Goal: Task Accomplishment & Management: Complete application form

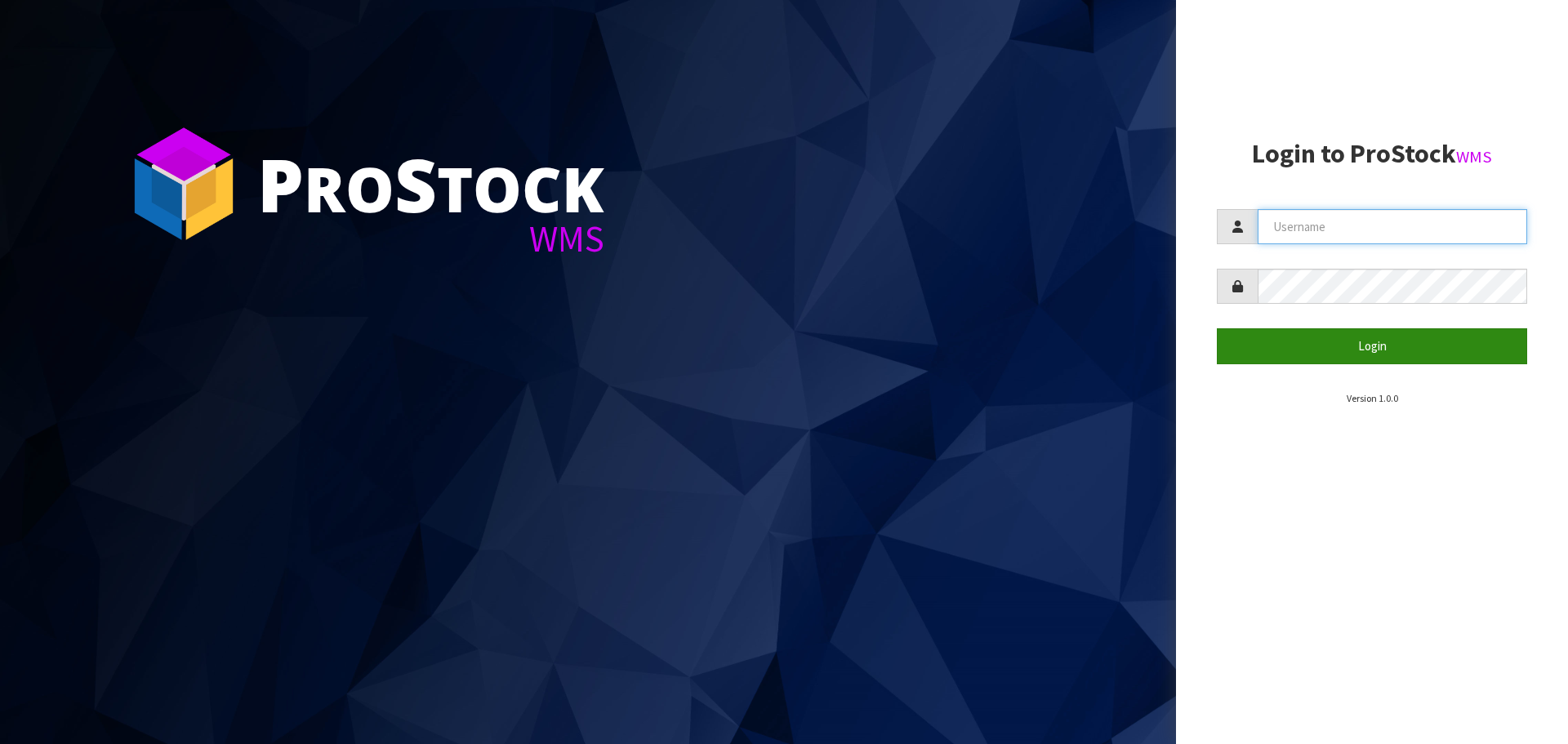
type input "THECLUTCHHUB"
click at [1321, 343] on button "Login" at bounding box center [1372, 346] width 311 height 35
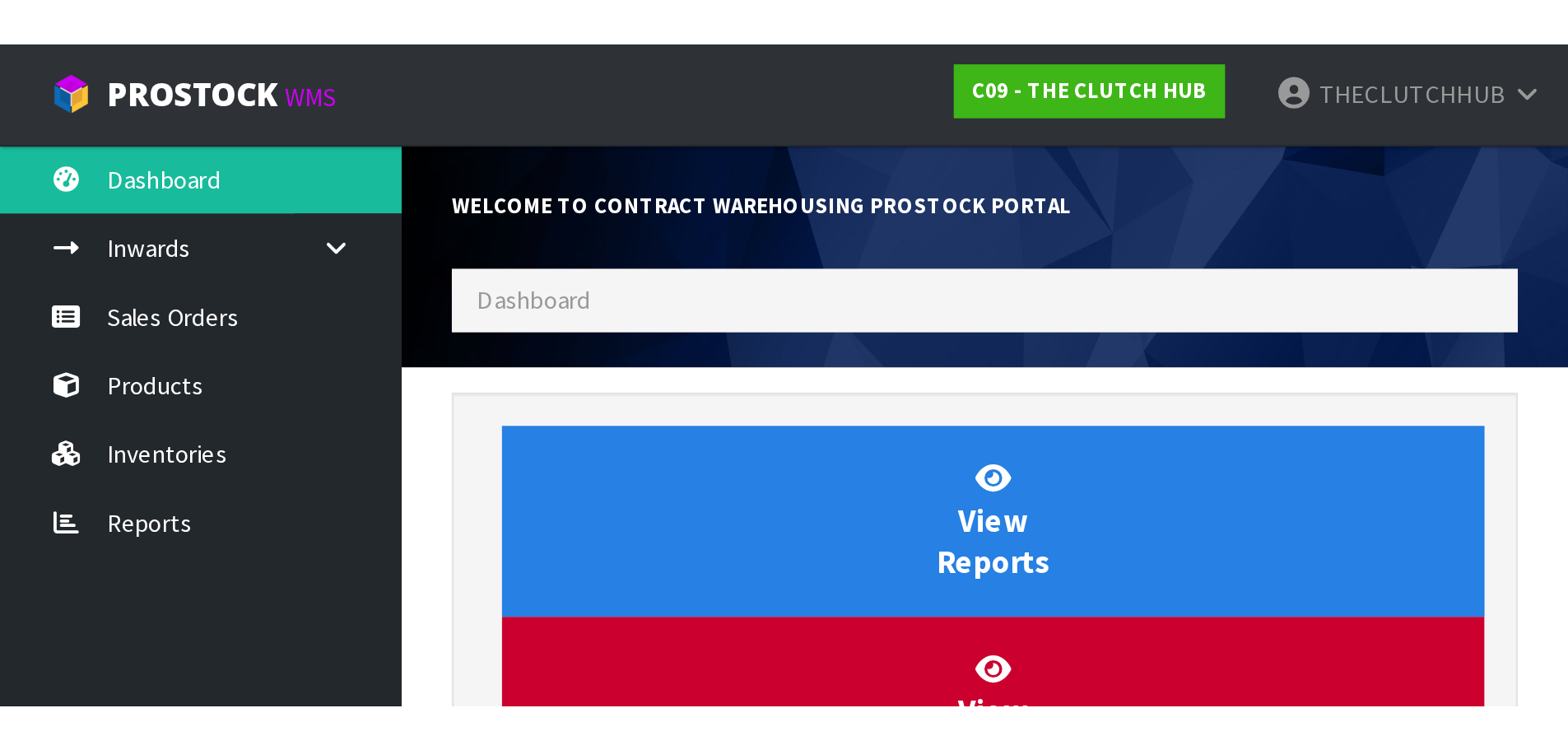
scroll to position [859, 673]
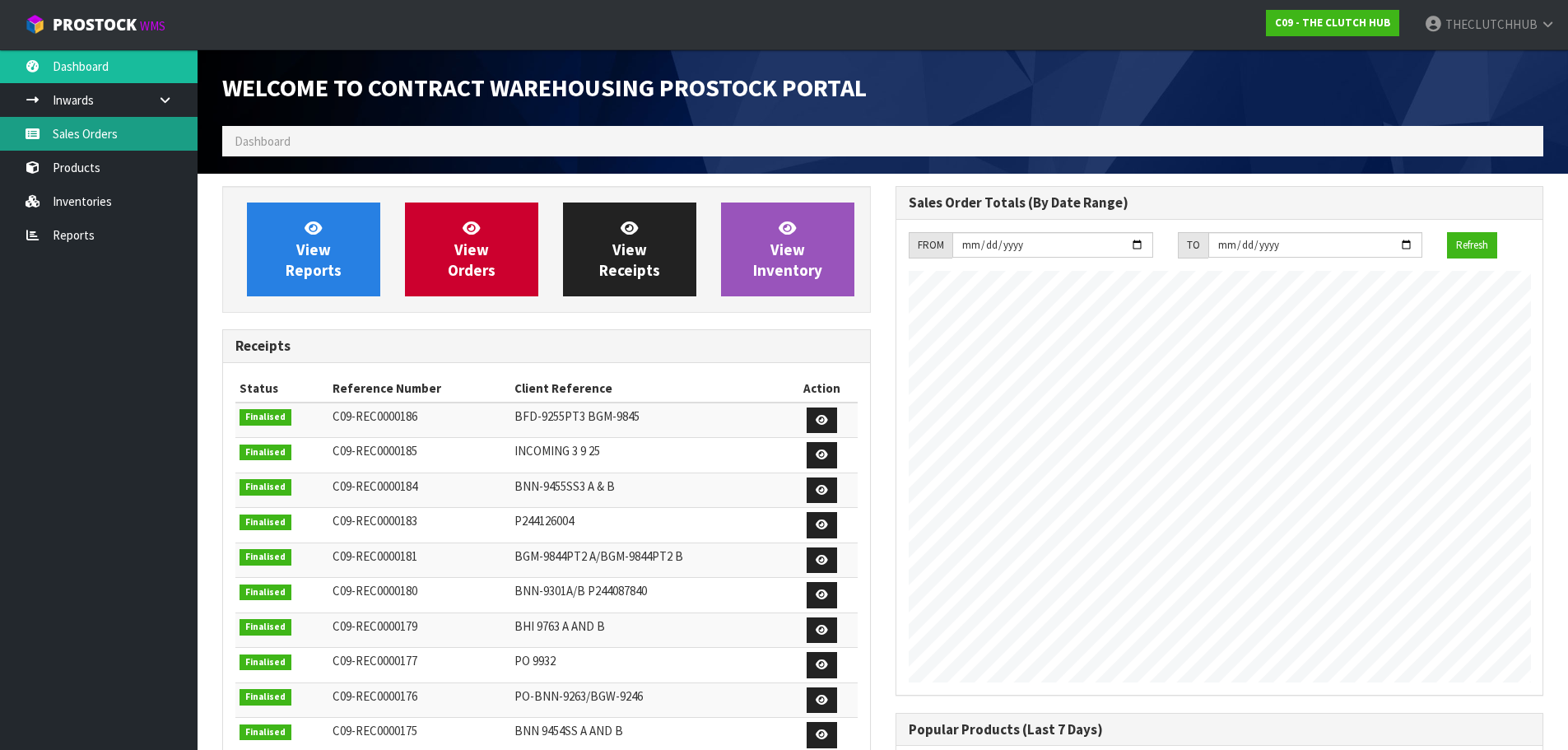
click at [99, 144] on link "Sales Orders" at bounding box center [99, 133] width 198 height 33
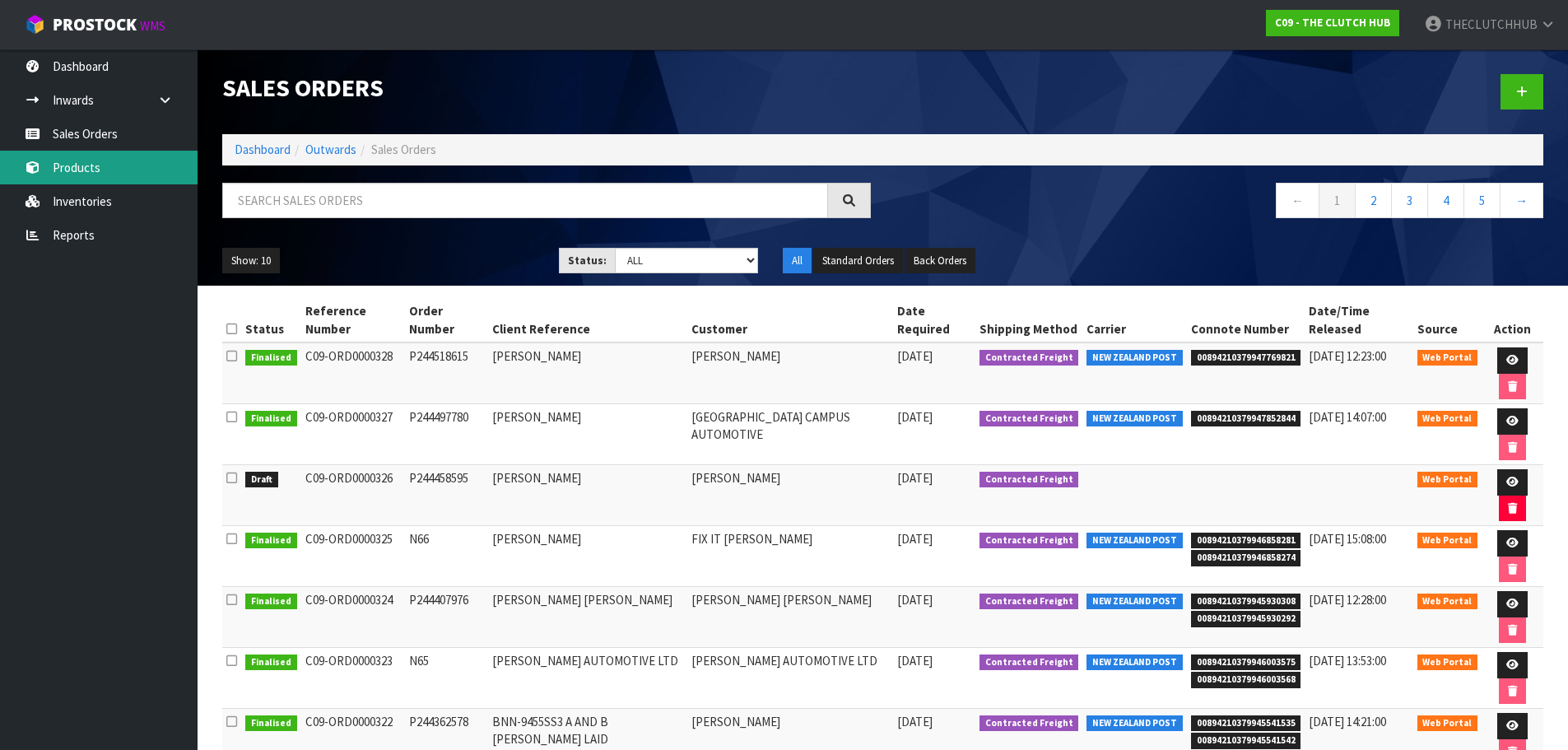
click at [92, 168] on link "Products" at bounding box center [99, 167] width 198 height 33
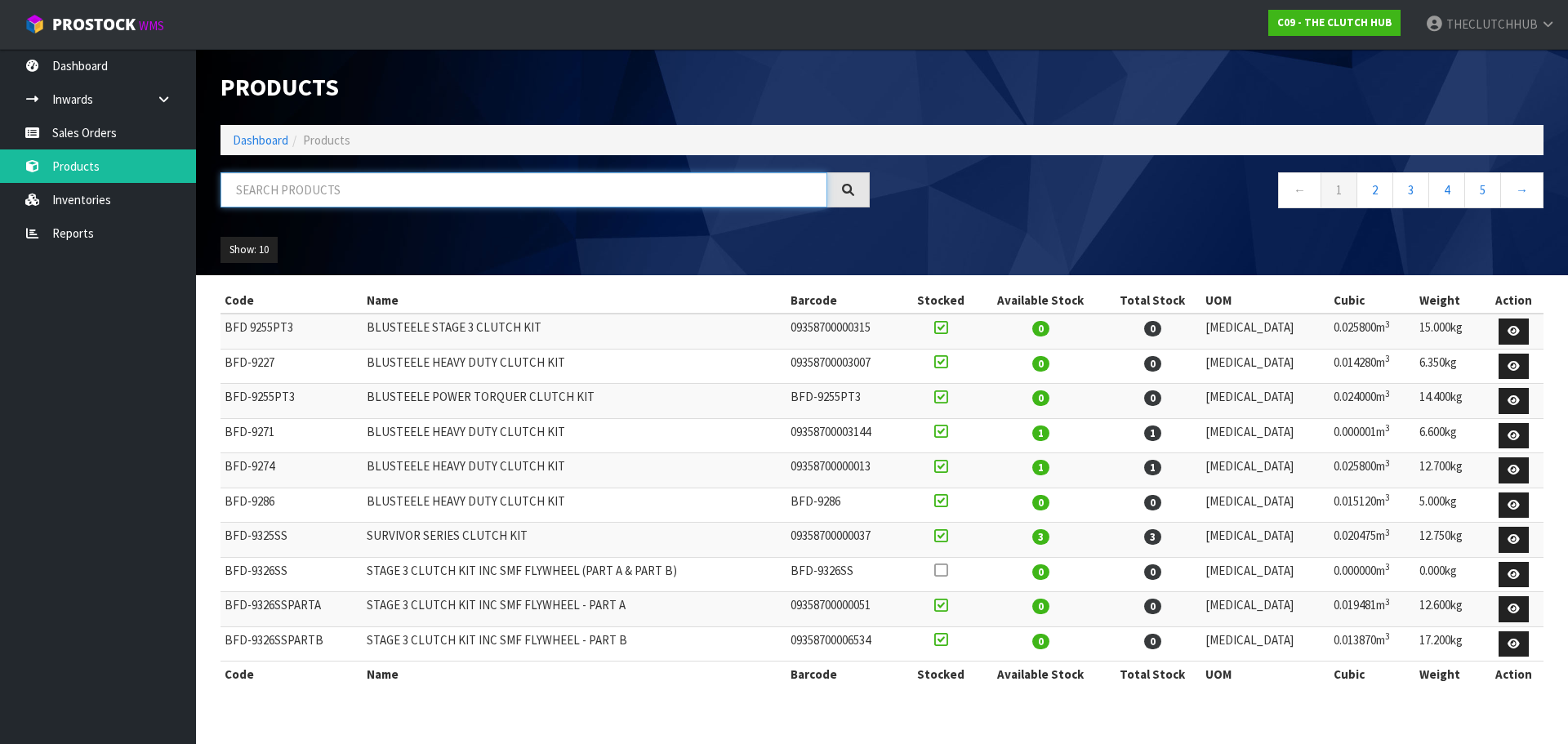
click at [306, 187] on input "text" at bounding box center [524, 190] width 607 height 35
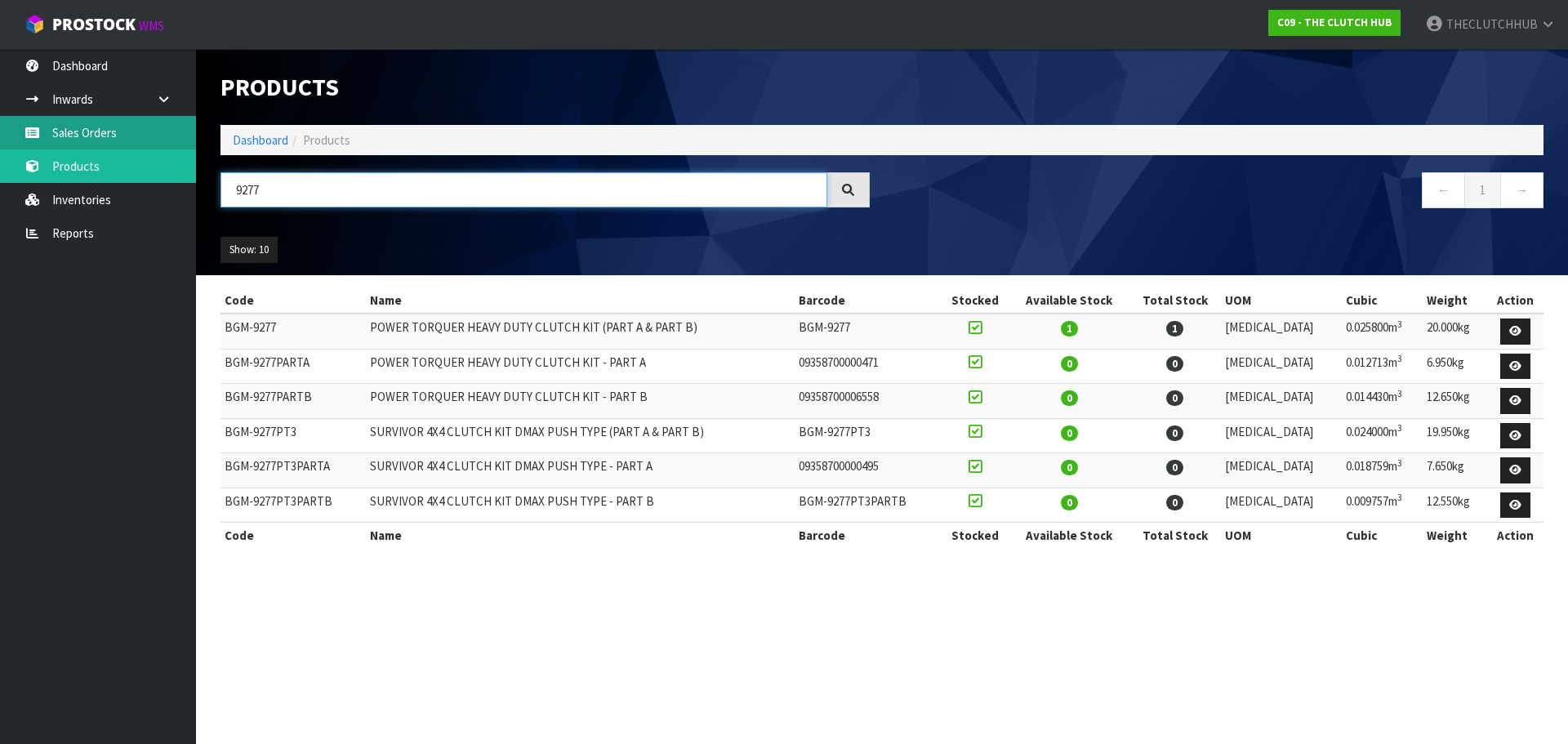
type input "9277"
click at [118, 128] on link "Sales Orders" at bounding box center [98, 132] width 196 height 33
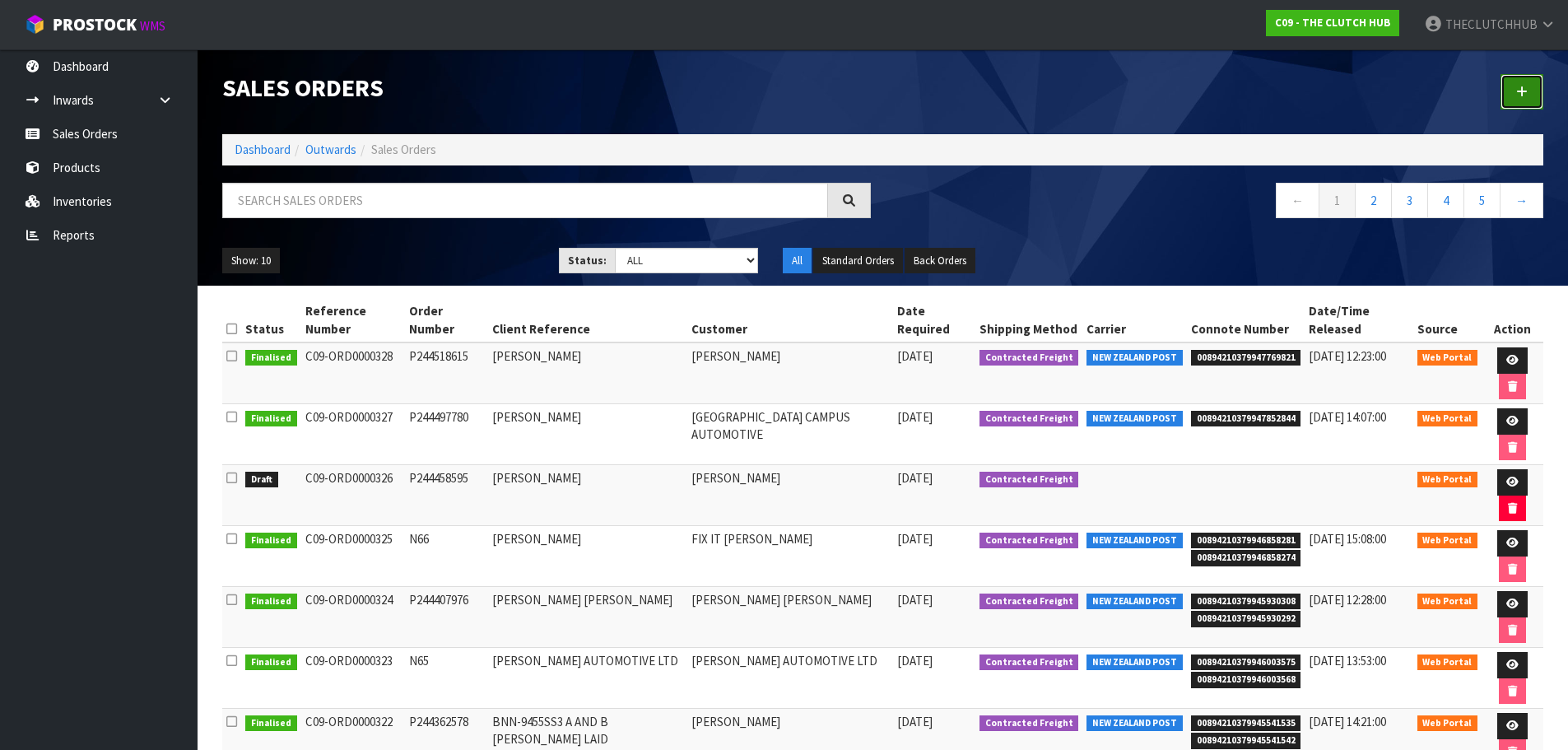
click at [1530, 89] on link at bounding box center [1521, 91] width 43 height 35
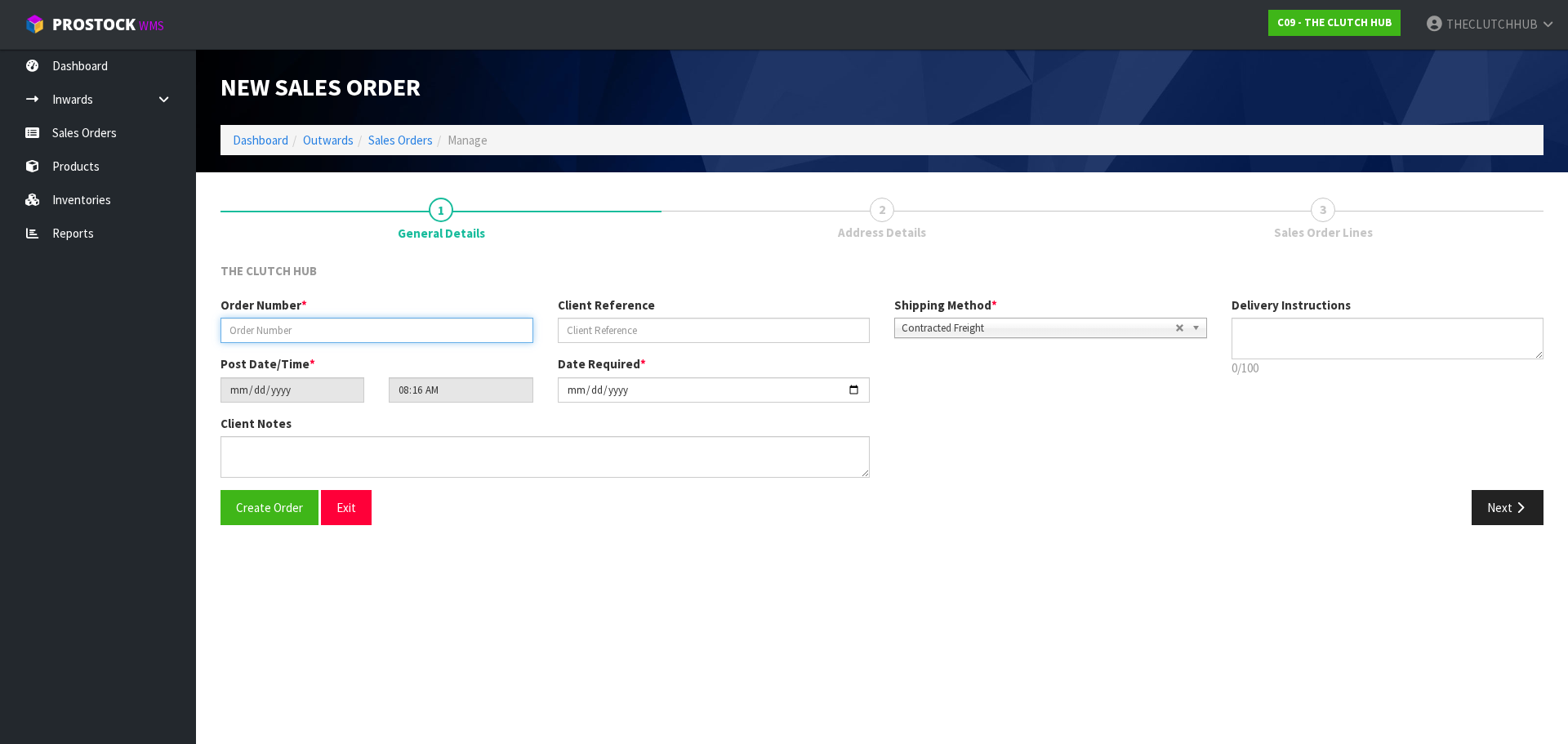
click at [294, 320] on input "text" at bounding box center [377, 330] width 312 height 25
type input "N67"
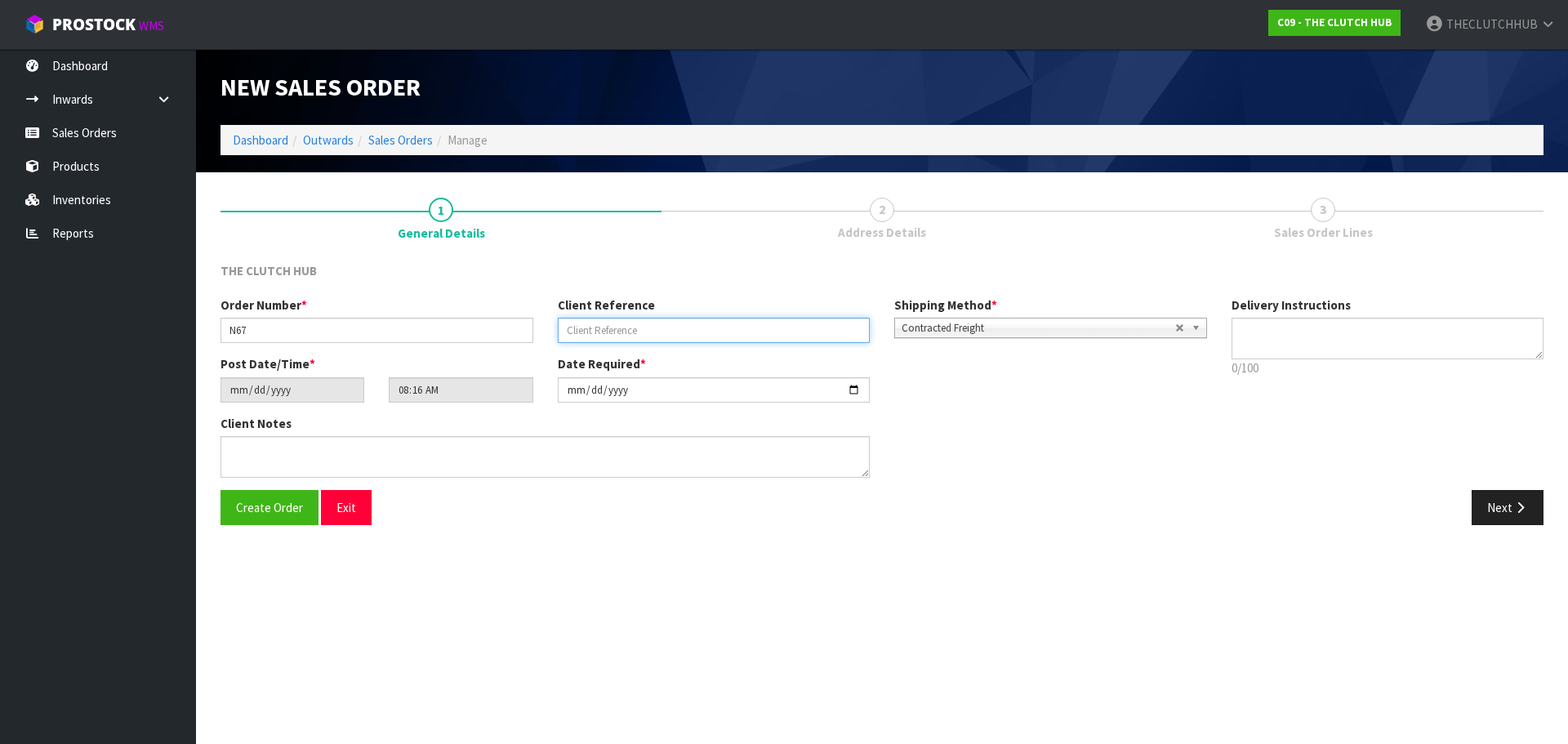
paste input "[PERSON_NAME]"
type input "[PERSON_NAME]"
click at [267, 507] on span "Create Order" at bounding box center [269, 508] width 67 height 15
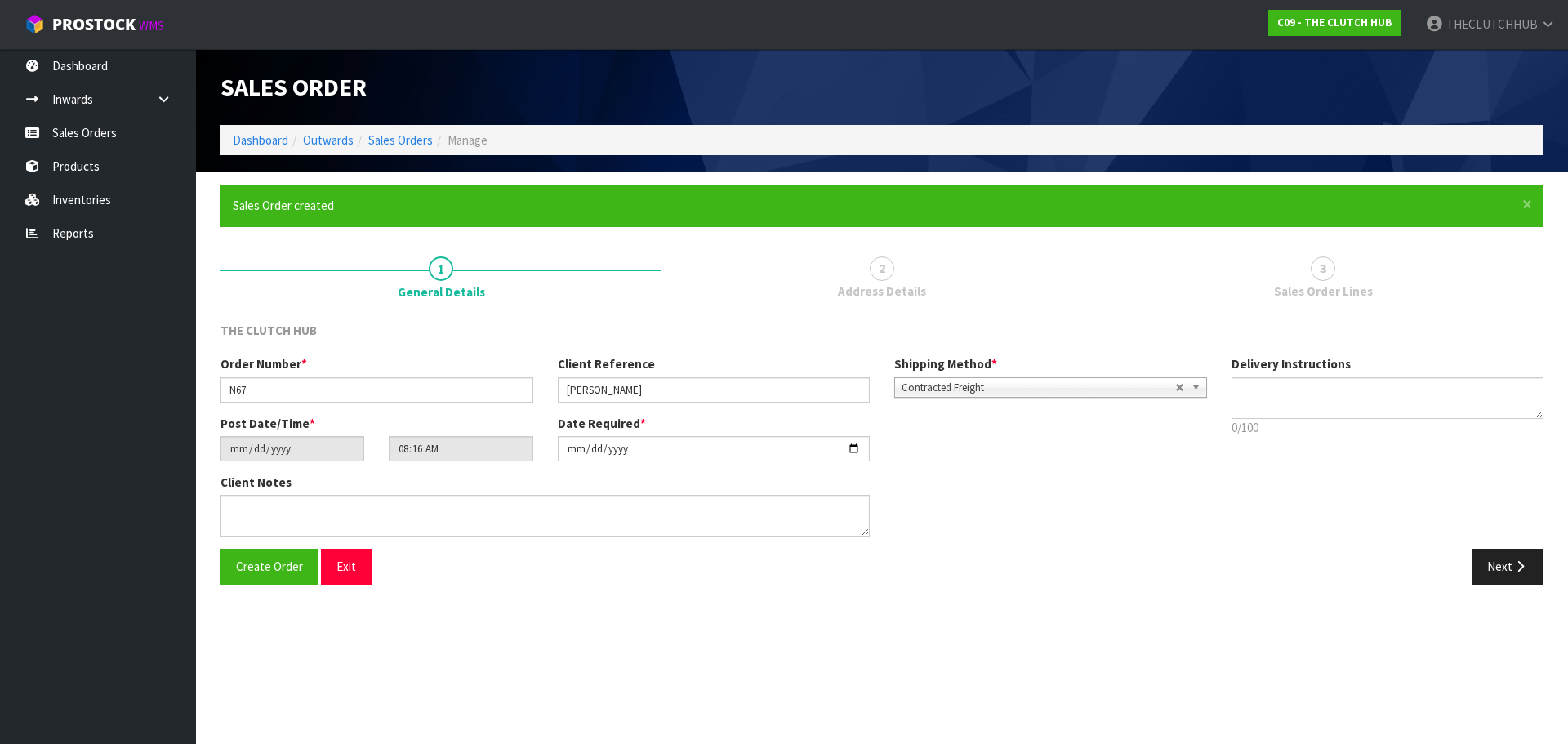
type input "10:16:00.000"
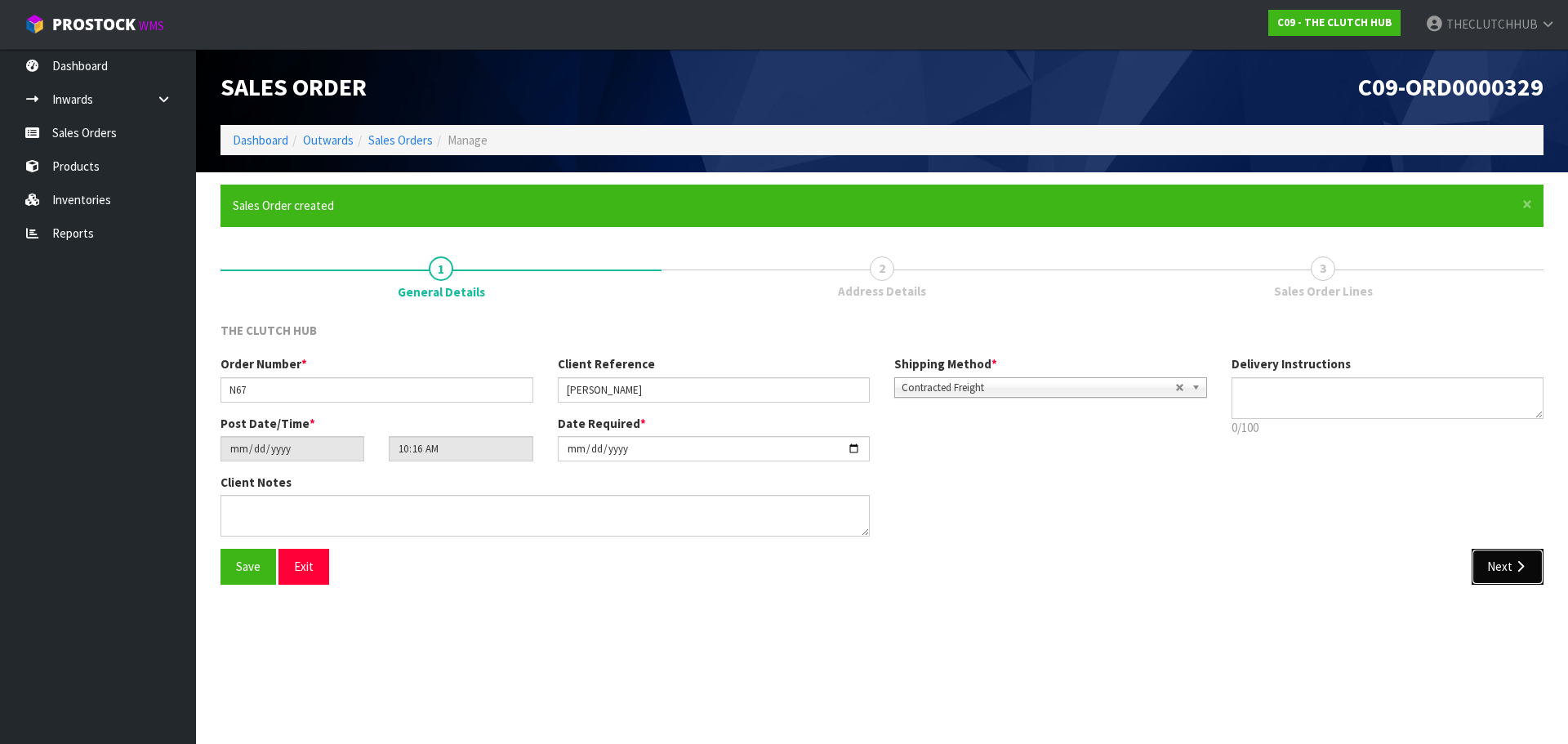
click at [1526, 573] on button "Next" at bounding box center [1508, 566] width 72 height 35
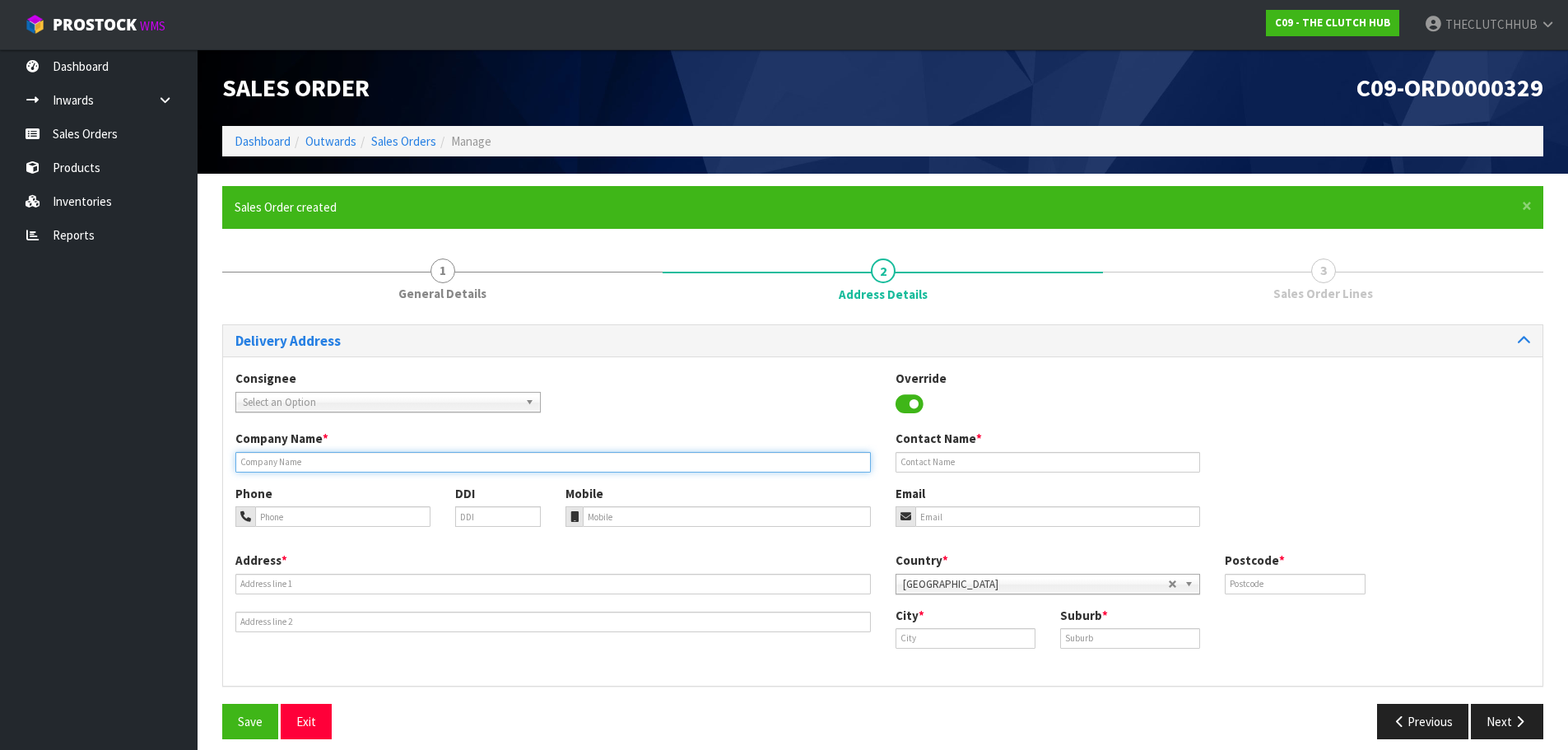
paste input "[PERSON_NAME]"
type input "[PERSON_NAME]"
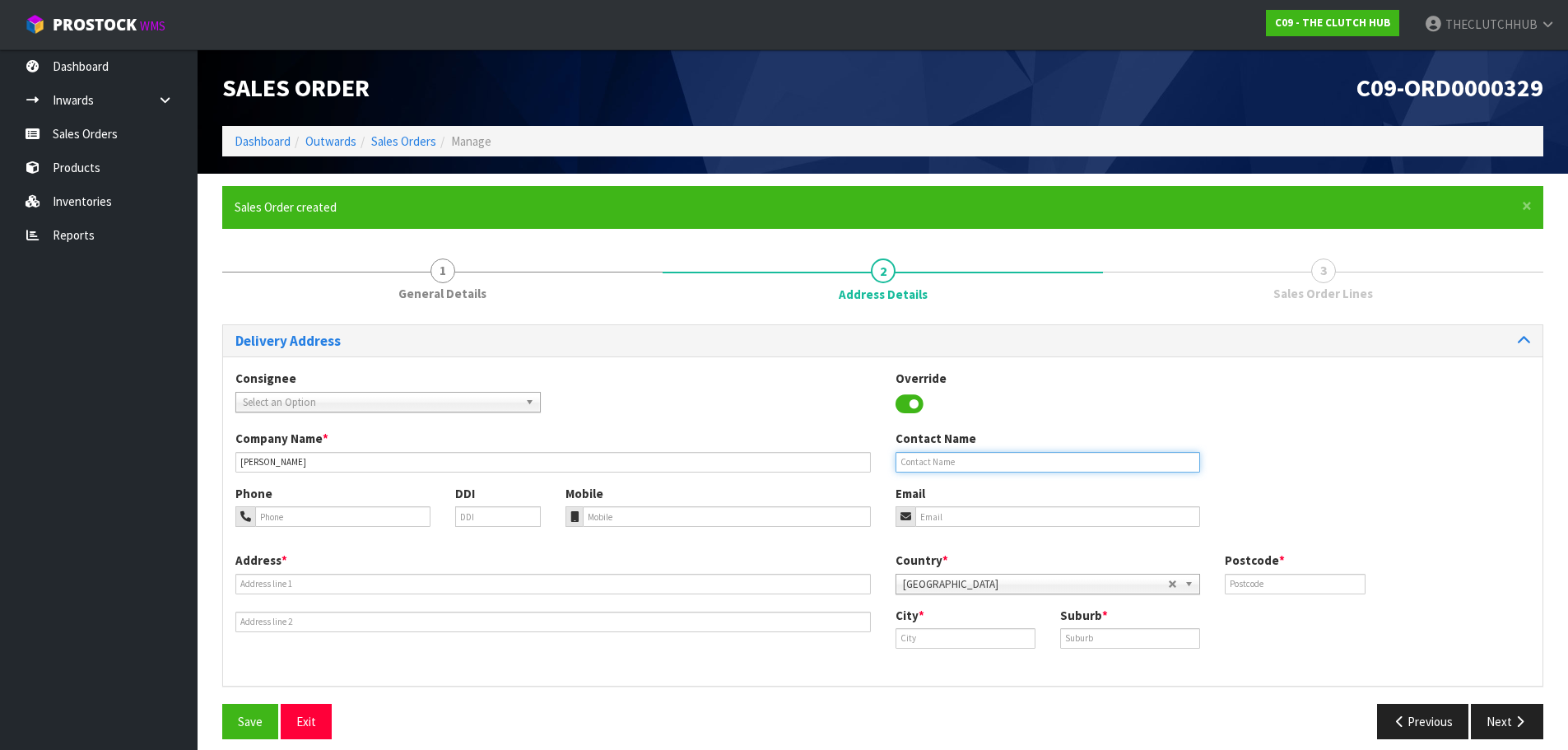
click at [981, 464] on input "text" at bounding box center [1048, 463] width 305 height 21
paste input "[PERSON_NAME]"
type input "[PERSON_NAME]"
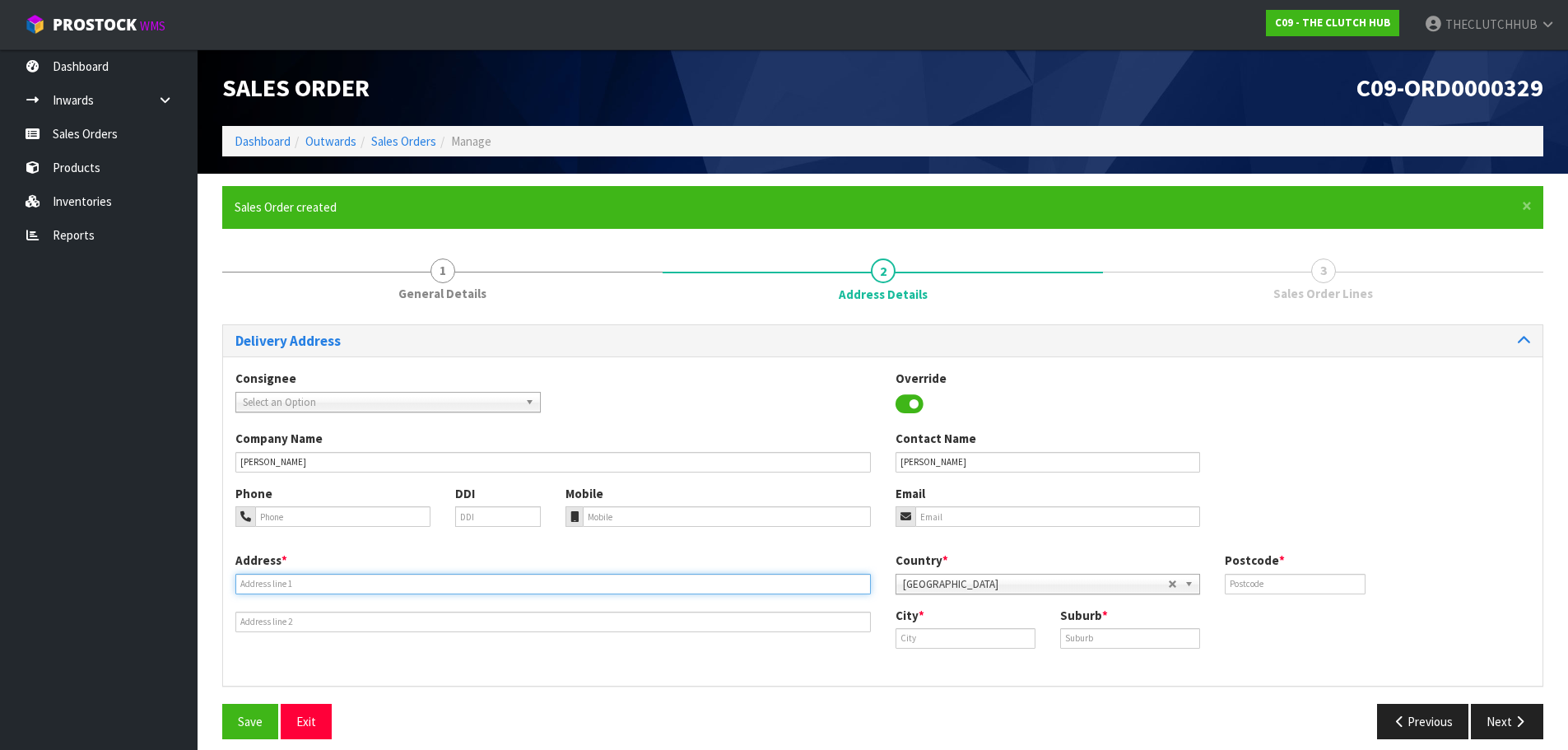
click at [252, 582] on input "text" at bounding box center [553, 584] width 636 height 21
paste input "25 KOWHAI STREET TUAKAU"
type input "25 KOWHAI STREET TUAKAU"
paste input "02041760223"
type input "02041760223"
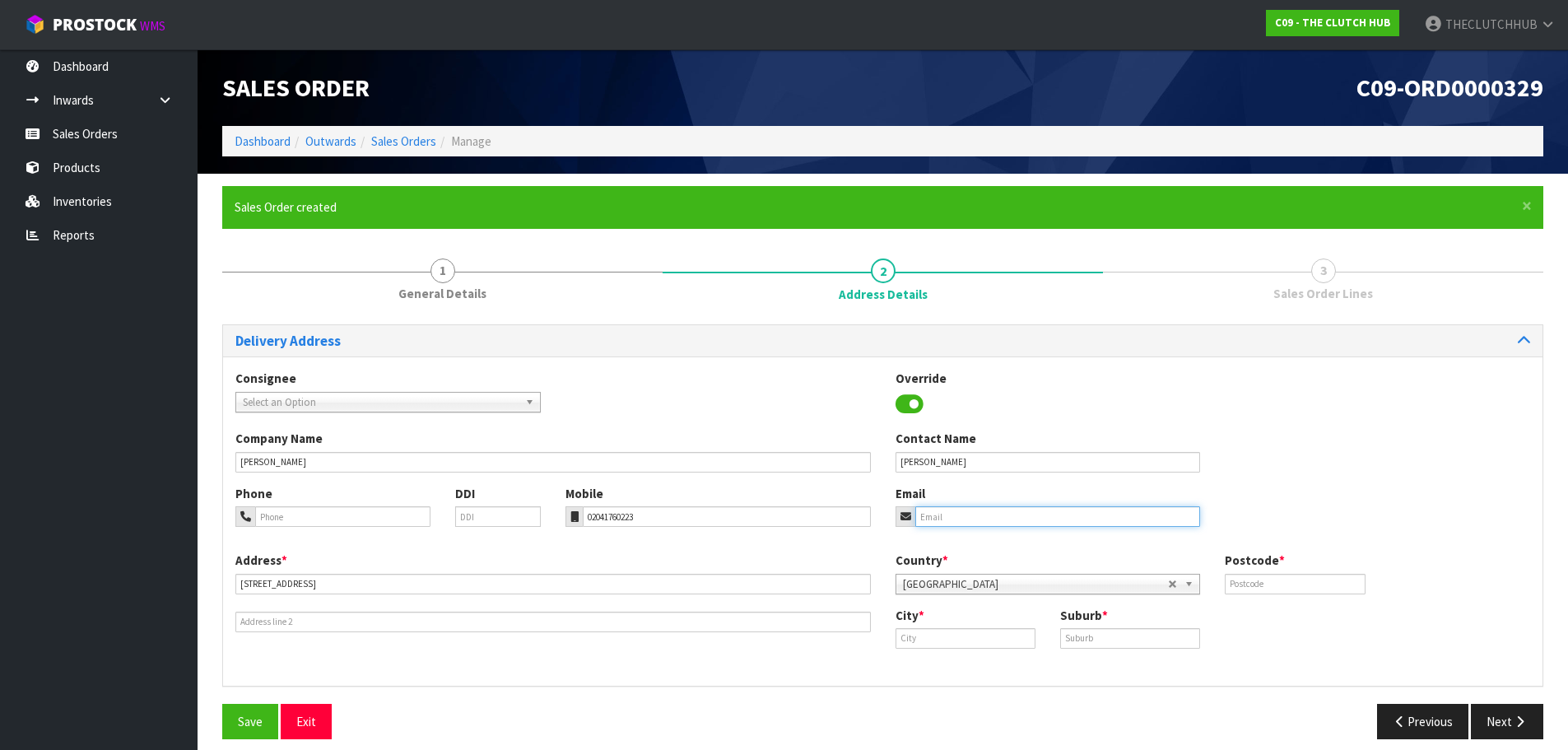
drag, startPoint x: 927, startPoint y: 517, endPoint x: 864, endPoint y: 523, distance: 63.3
click at [927, 517] on input "email" at bounding box center [1058, 517] width 285 height 21
paste input "liamlaw208@gmail.com"
drag, startPoint x: 932, startPoint y: 516, endPoint x: 1003, endPoint y: 517, distance: 71.0
click at [944, 517] on input "liamlaw208@gmail.com" at bounding box center [1058, 517] width 285 height 21
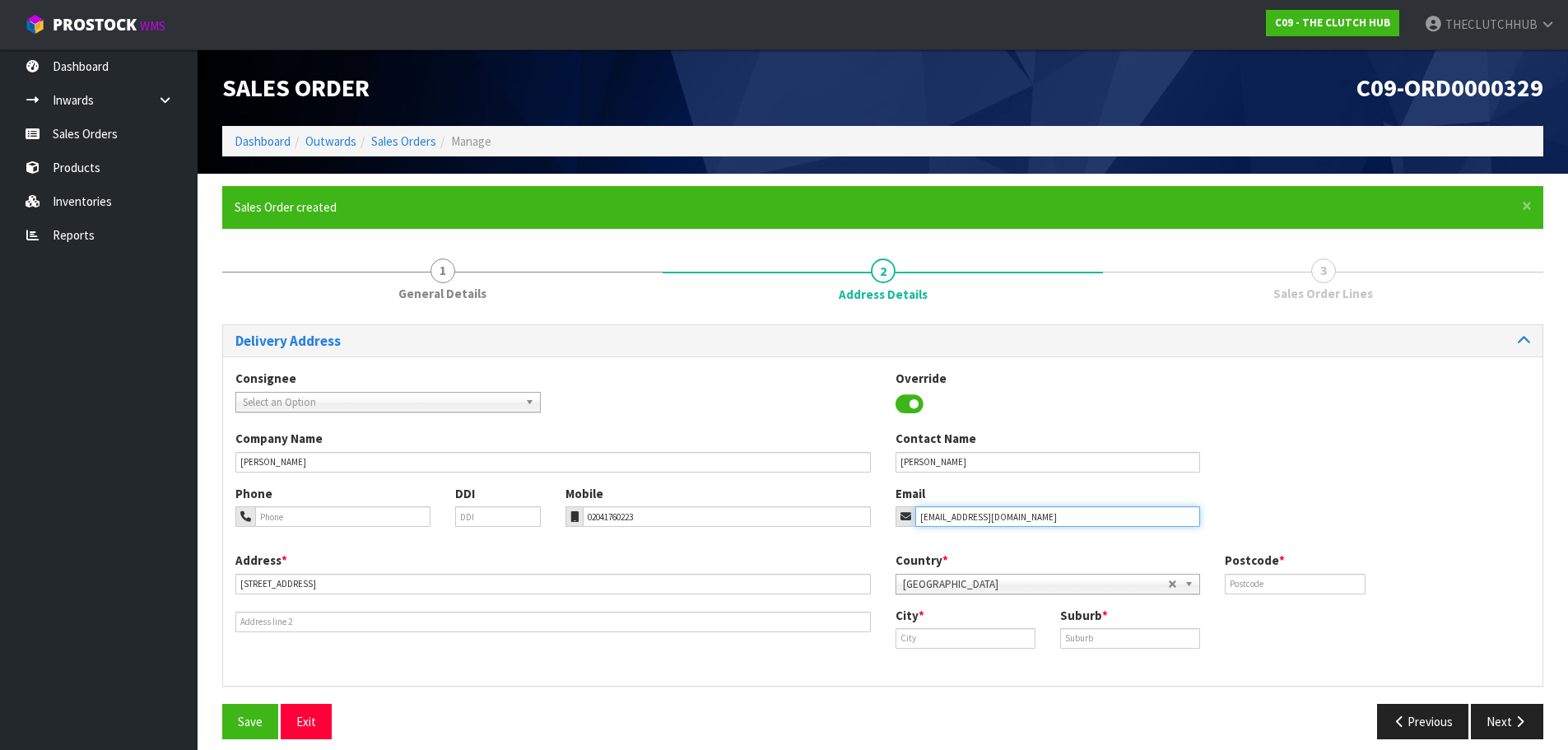
type input "liamlaw208@gmail.com"
click at [931, 633] on input "text" at bounding box center [965, 639] width 140 height 21
paste input "TUAKAU"
click at [912, 633] on input "TUAKAU" at bounding box center [965, 639] width 140 height 21
type input "TUAKAU"
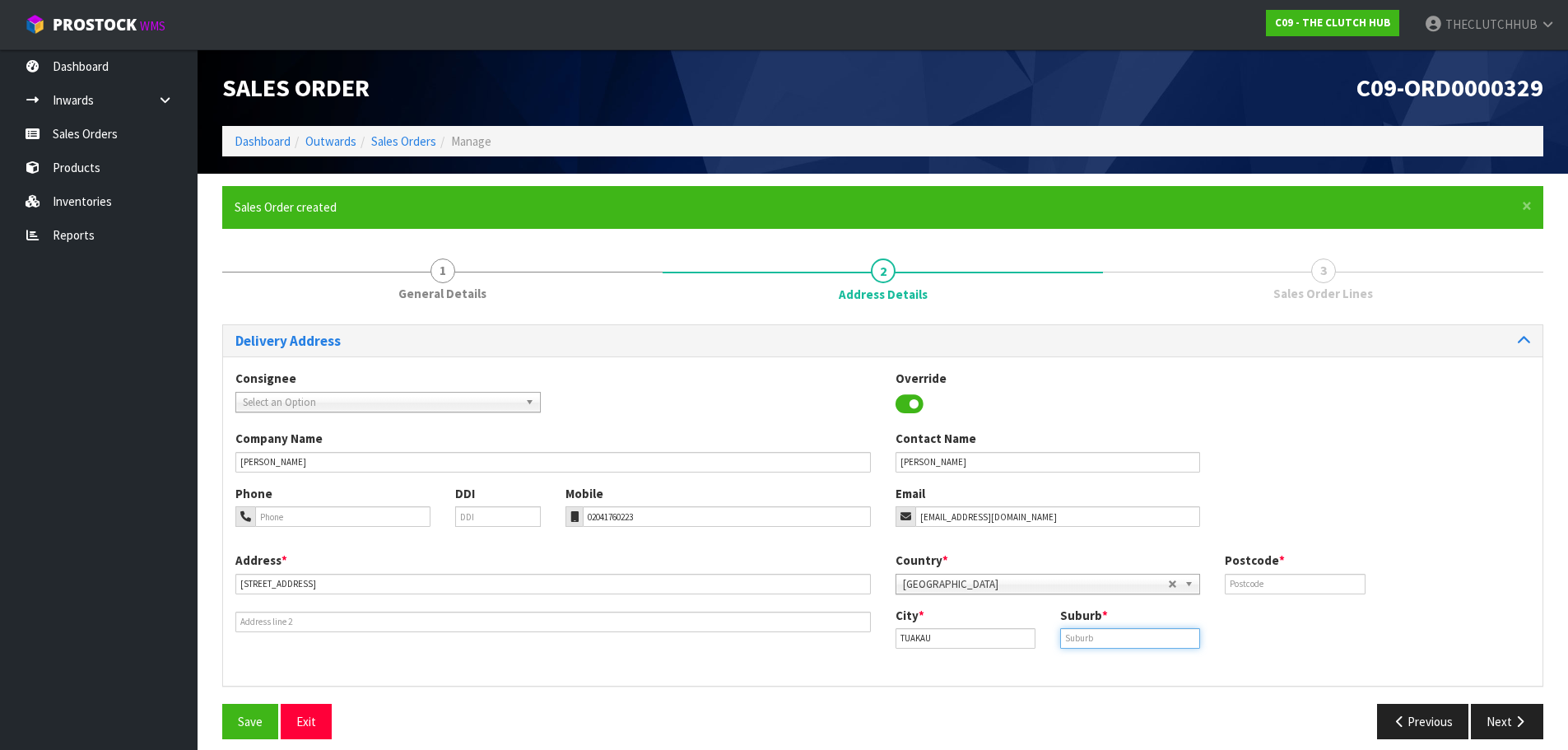
click at [1114, 637] on input "text" at bounding box center [1130, 639] width 140 height 21
paste input "TUAKAU"
click at [1079, 639] on input "TUAKAU" at bounding box center [1130, 639] width 140 height 21
type input "TUAKAU"
click at [1274, 578] on input "text" at bounding box center [1295, 584] width 140 height 21
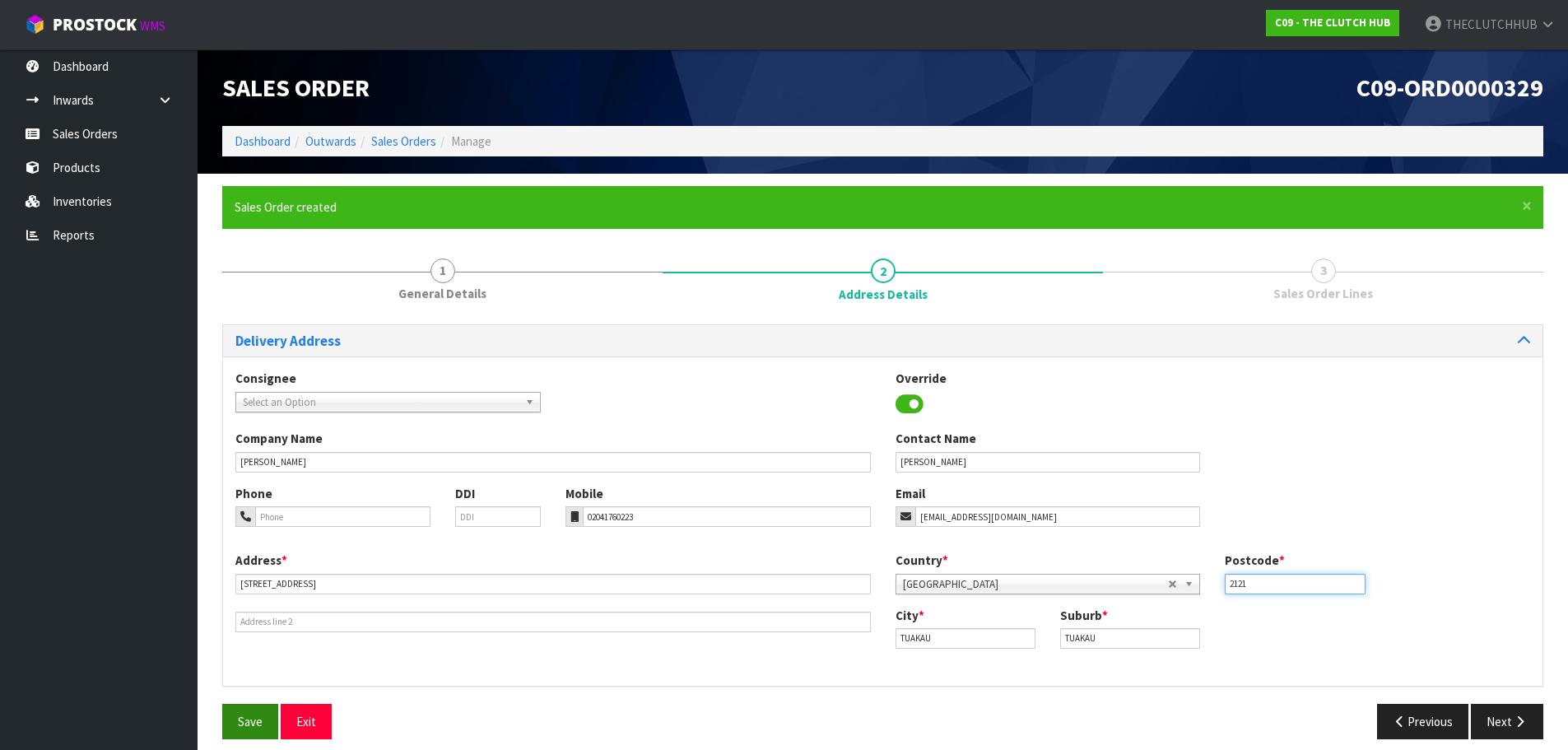
type input "2121"
click at [260, 714] on span "Save" at bounding box center [250, 721] width 25 height 15
click at [1515, 723] on icon "button" at bounding box center [1520, 721] width 15 height 12
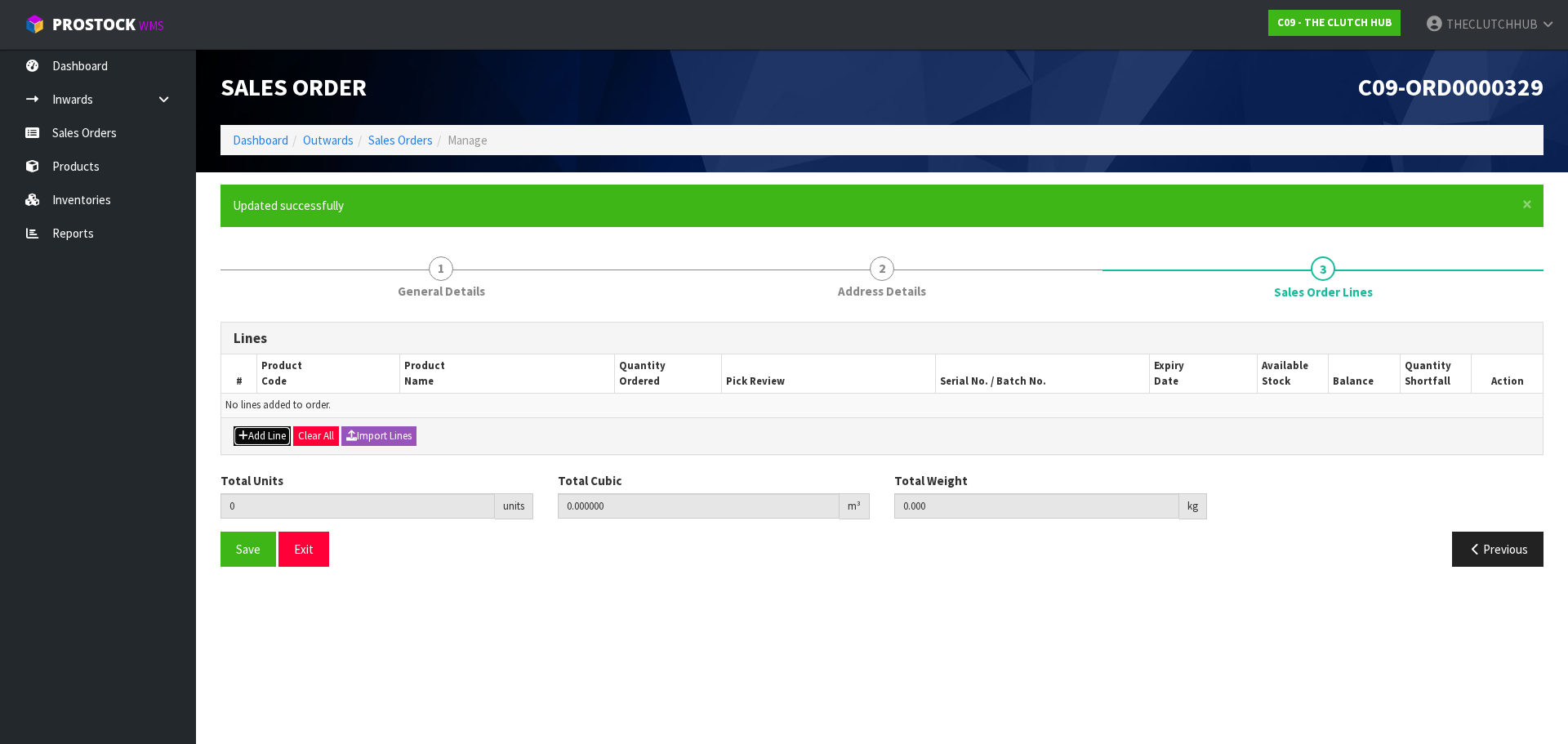
click at [250, 441] on button "Add Line" at bounding box center [261, 436] width 58 height 20
type input "0"
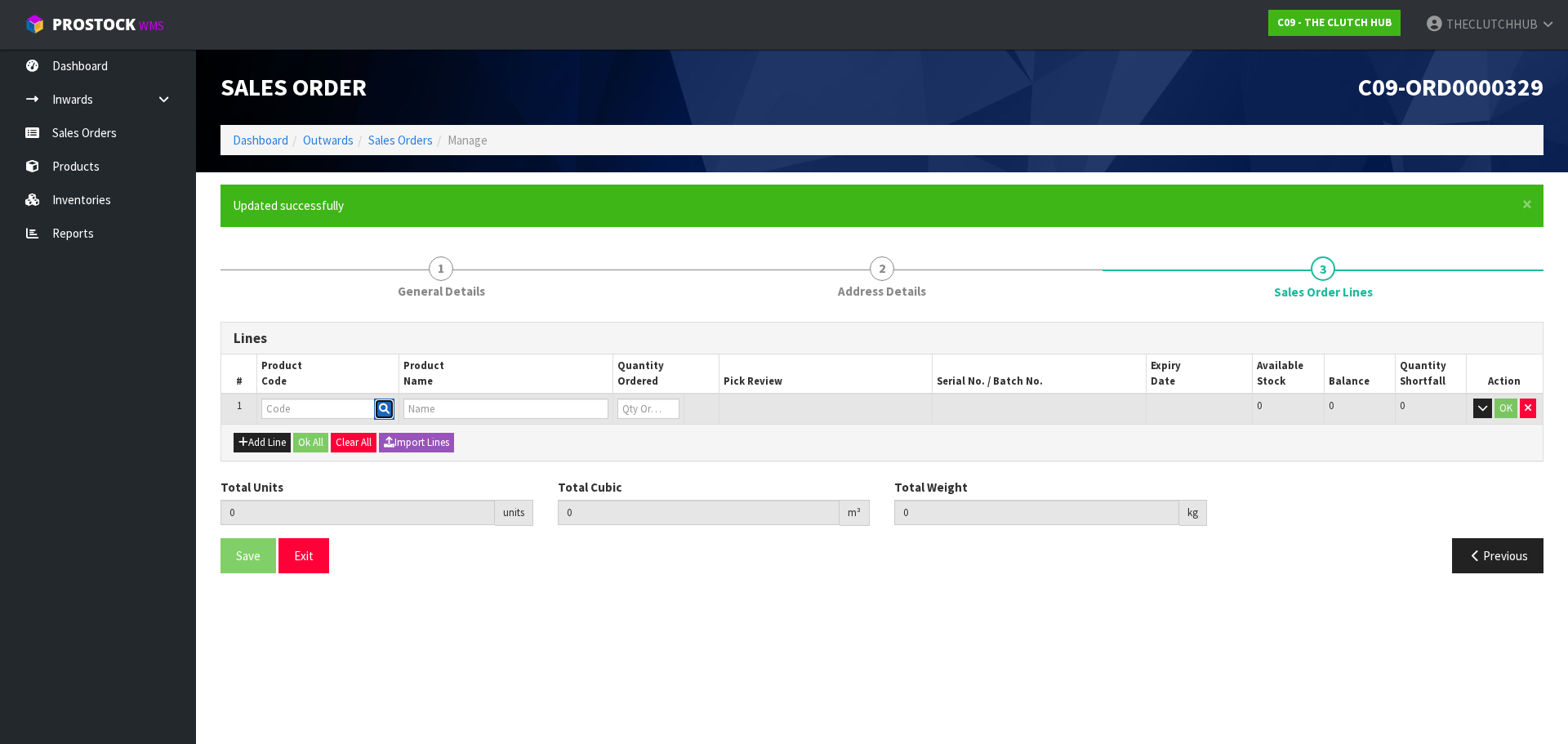
click at [388, 404] on icon "button" at bounding box center [383, 408] width 10 height 10
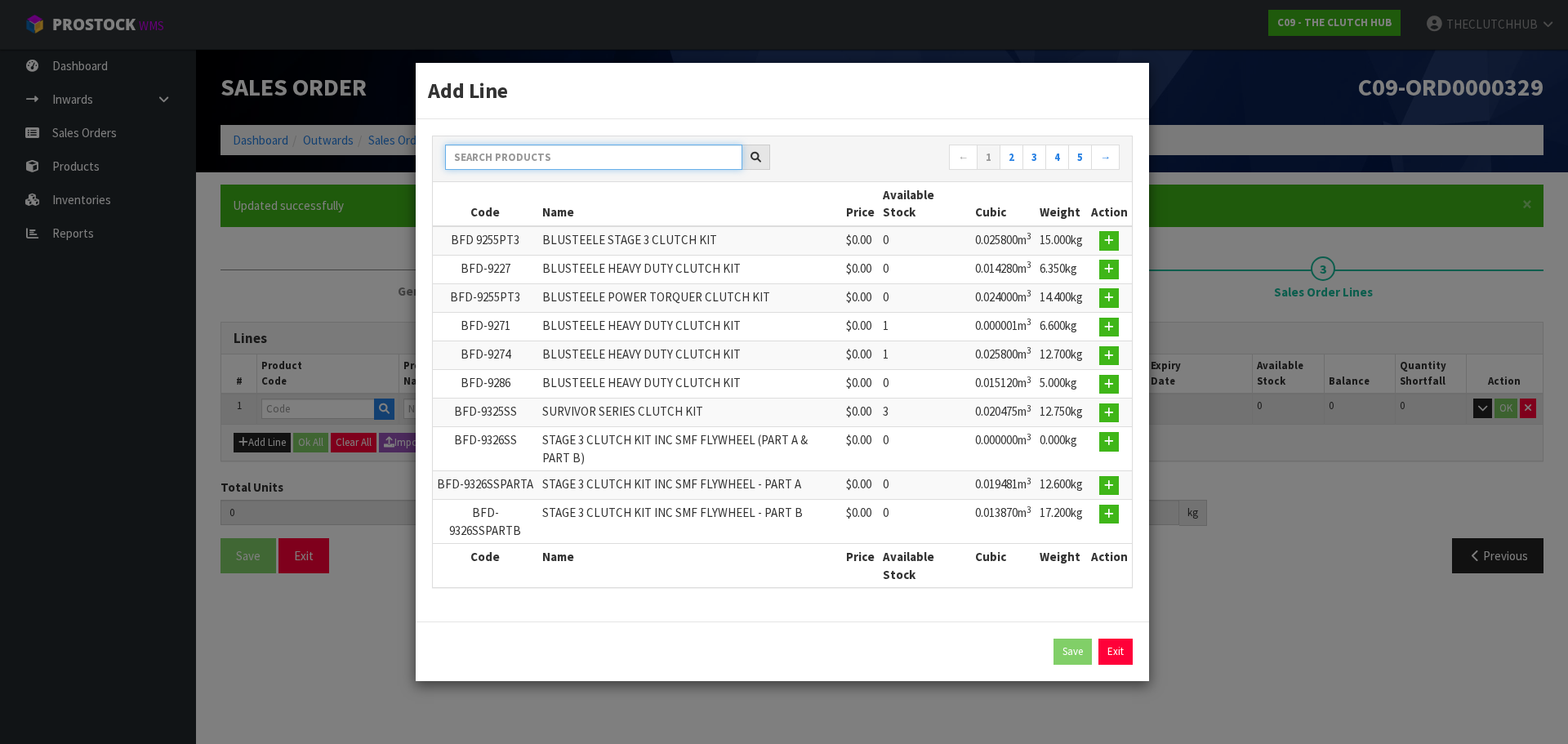
click at [522, 162] on input "text" at bounding box center [594, 157] width 297 height 25
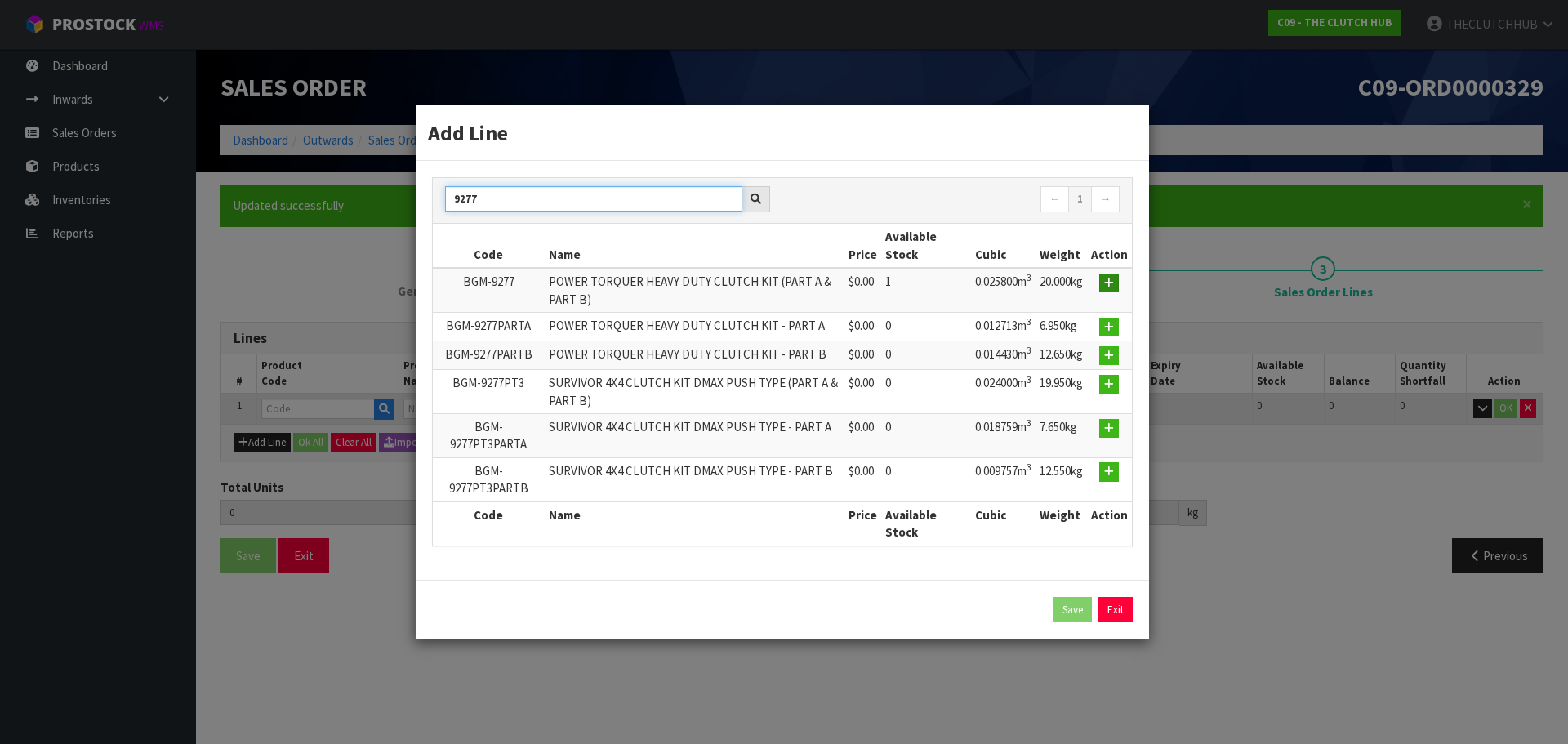
type input "9277"
click at [1109, 276] on button "button" at bounding box center [1109, 283] width 20 height 20
type input "0.000000"
type input "0.000"
type input "BGM-9277"
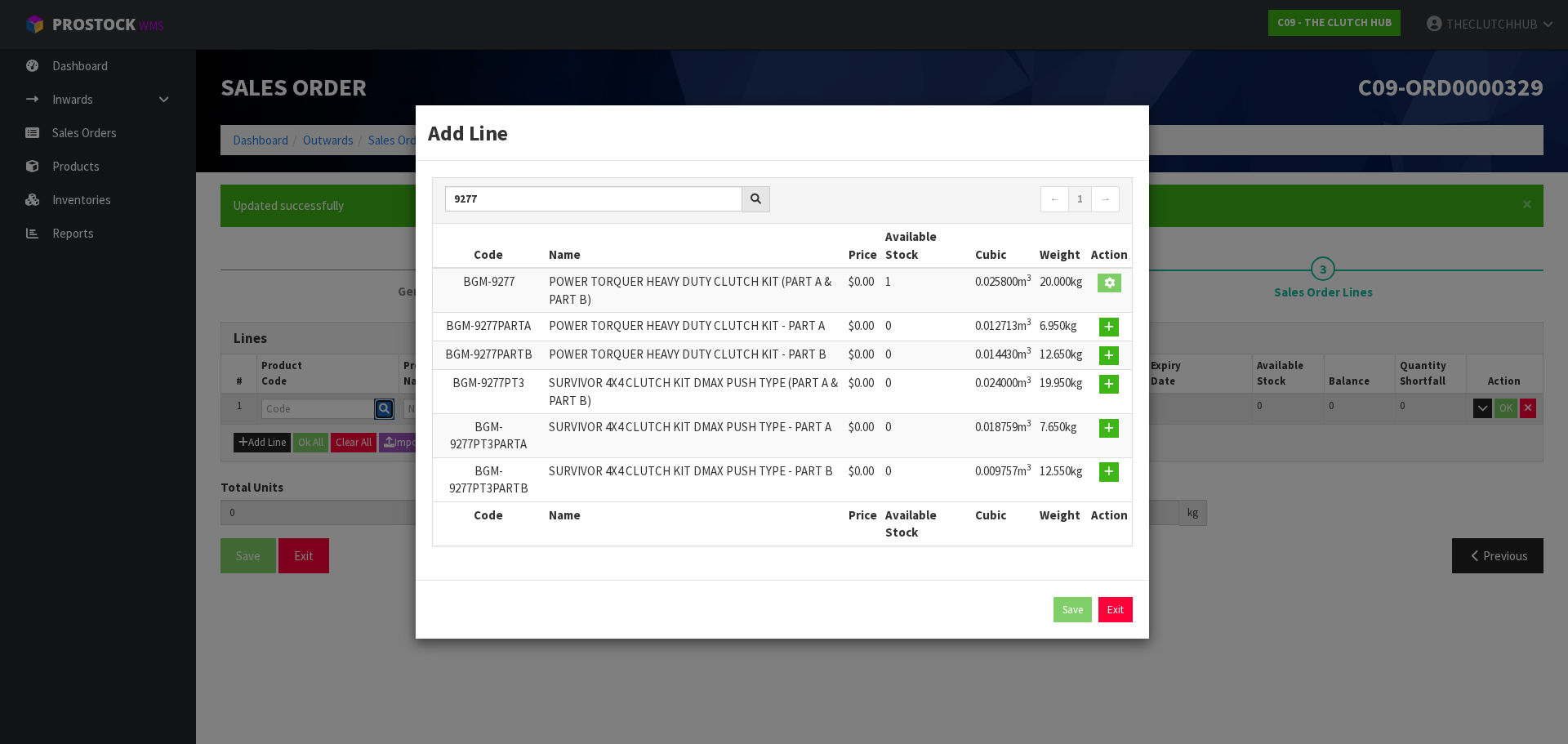
type input "POWER TORQUER HEAVY DUTY CLUTCH KIT (PART A & PART B)"
type input "0"
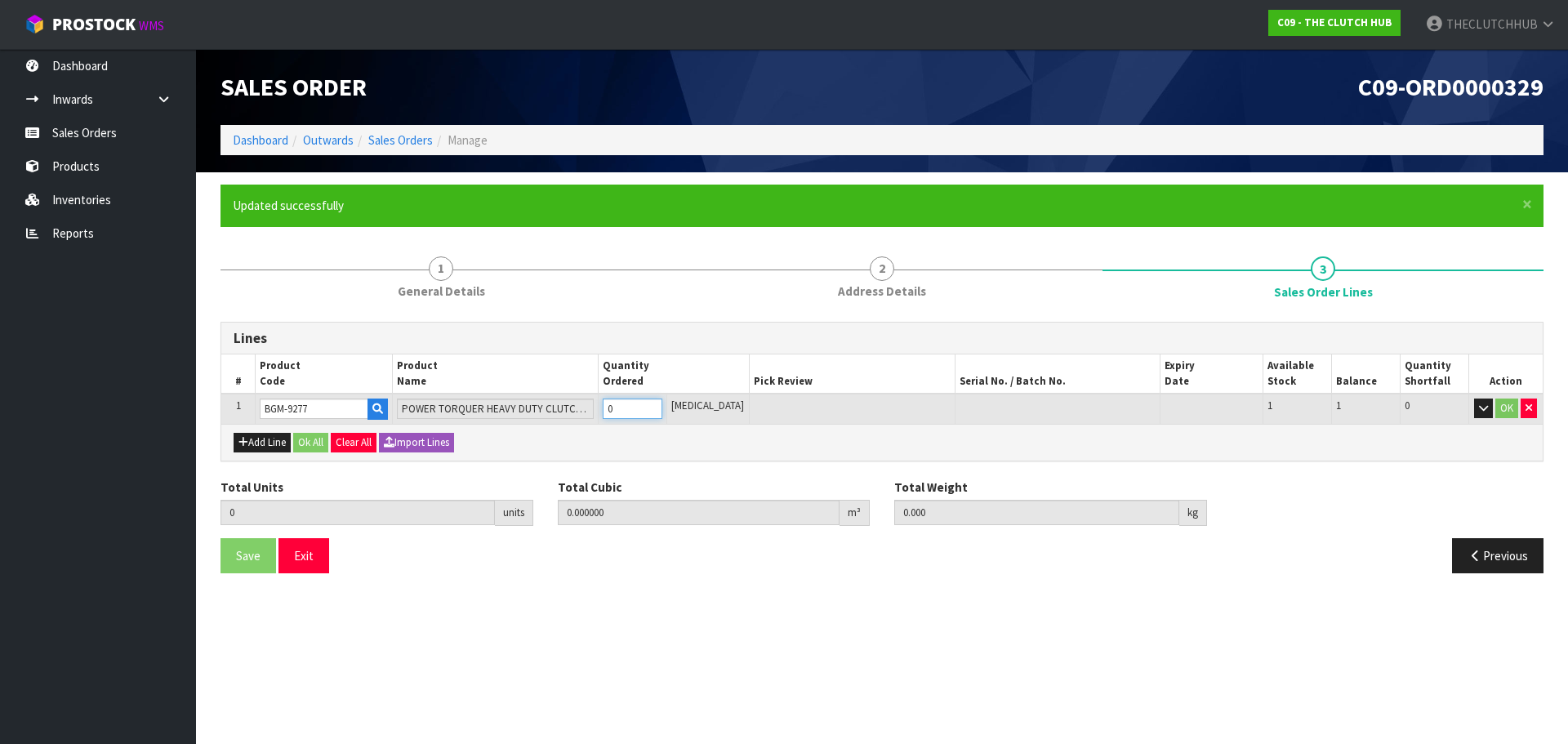
click at [611, 413] on tr "1 BGM-9277 POWER TORQUER HEAVY DUTY CLUTCH KIT (PART A & PART B) 0 PCE 1 1 0 OK" at bounding box center [882, 409] width 1322 height 30
type input "1"
type input "0.0258"
type input "20"
type input "1"
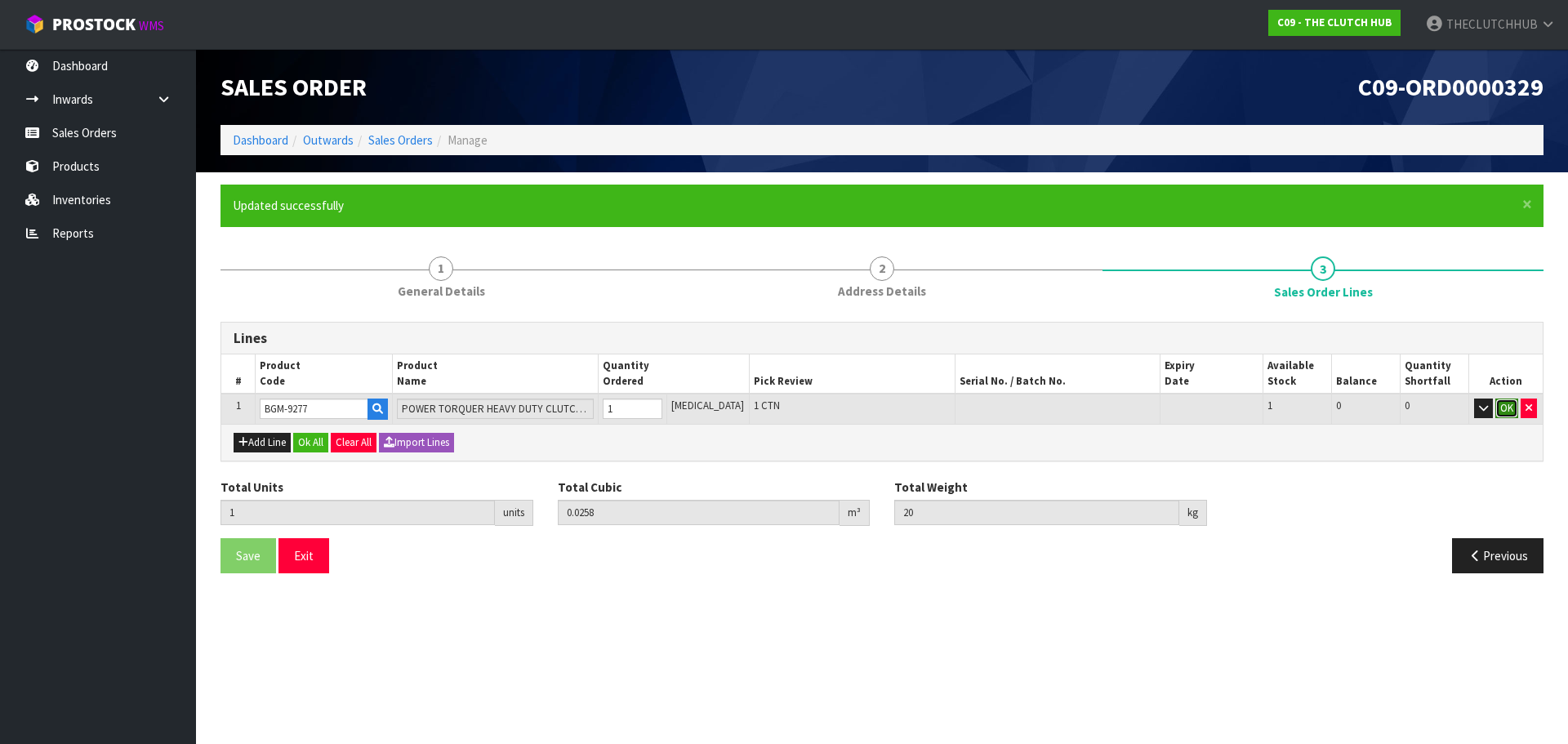
click at [1510, 408] on button "OK" at bounding box center [1507, 408] width 23 height 20
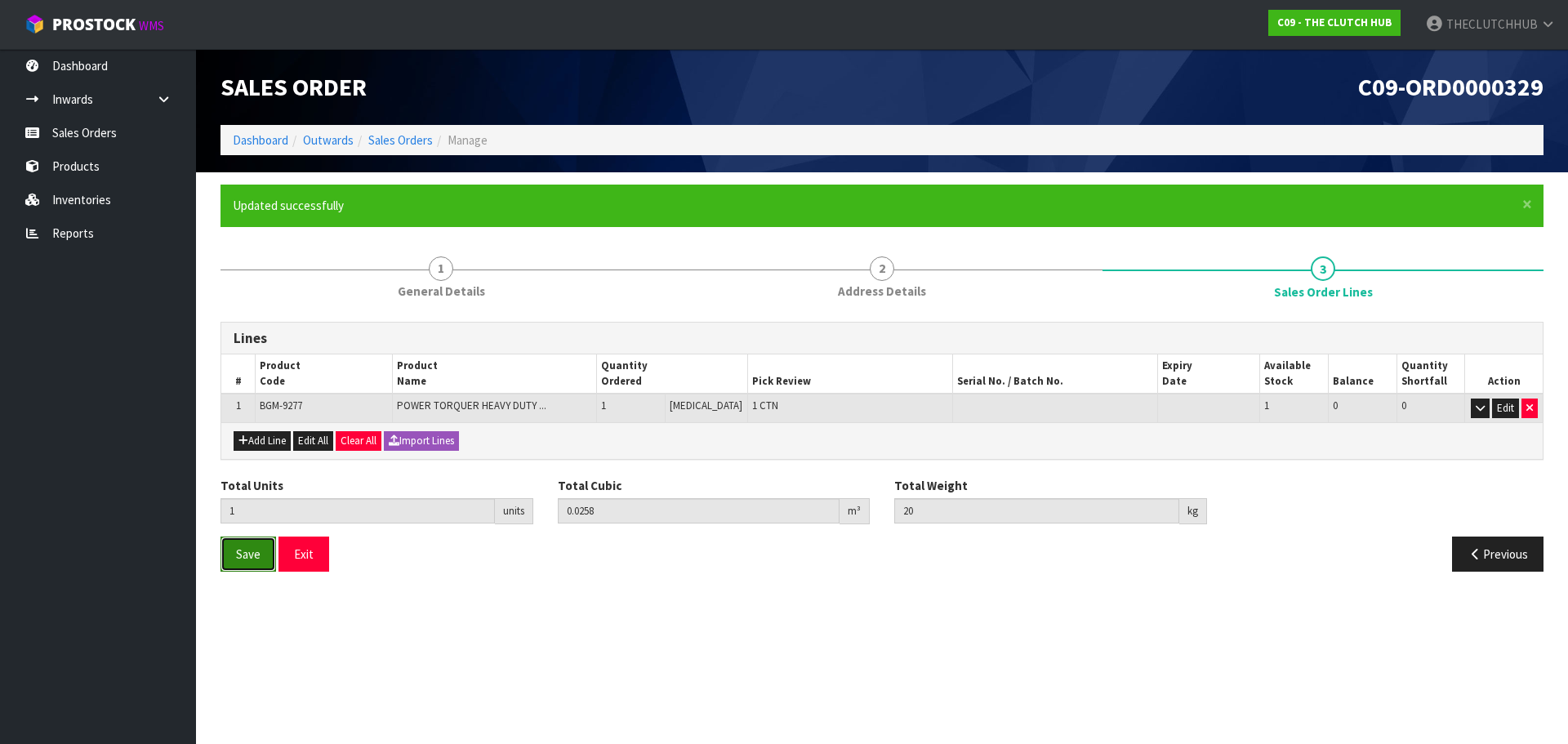
click at [244, 554] on span "Save" at bounding box center [248, 554] width 25 height 15
click at [312, 549] on button "Exit" at bounding box center [304, 553] width 51 height 35
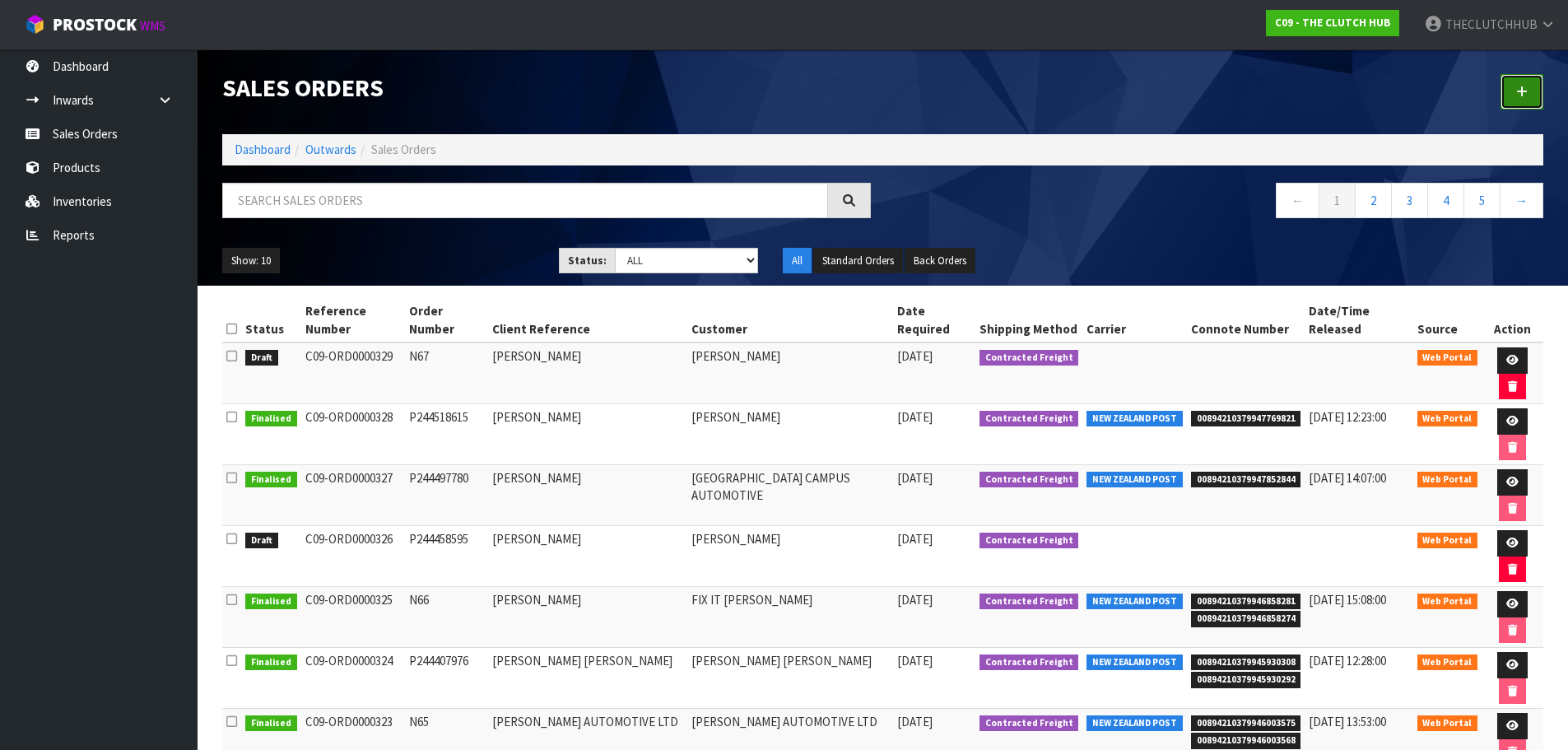
click at [1533, 89] on link at bounding box center [1521, 91] width 43 height 35
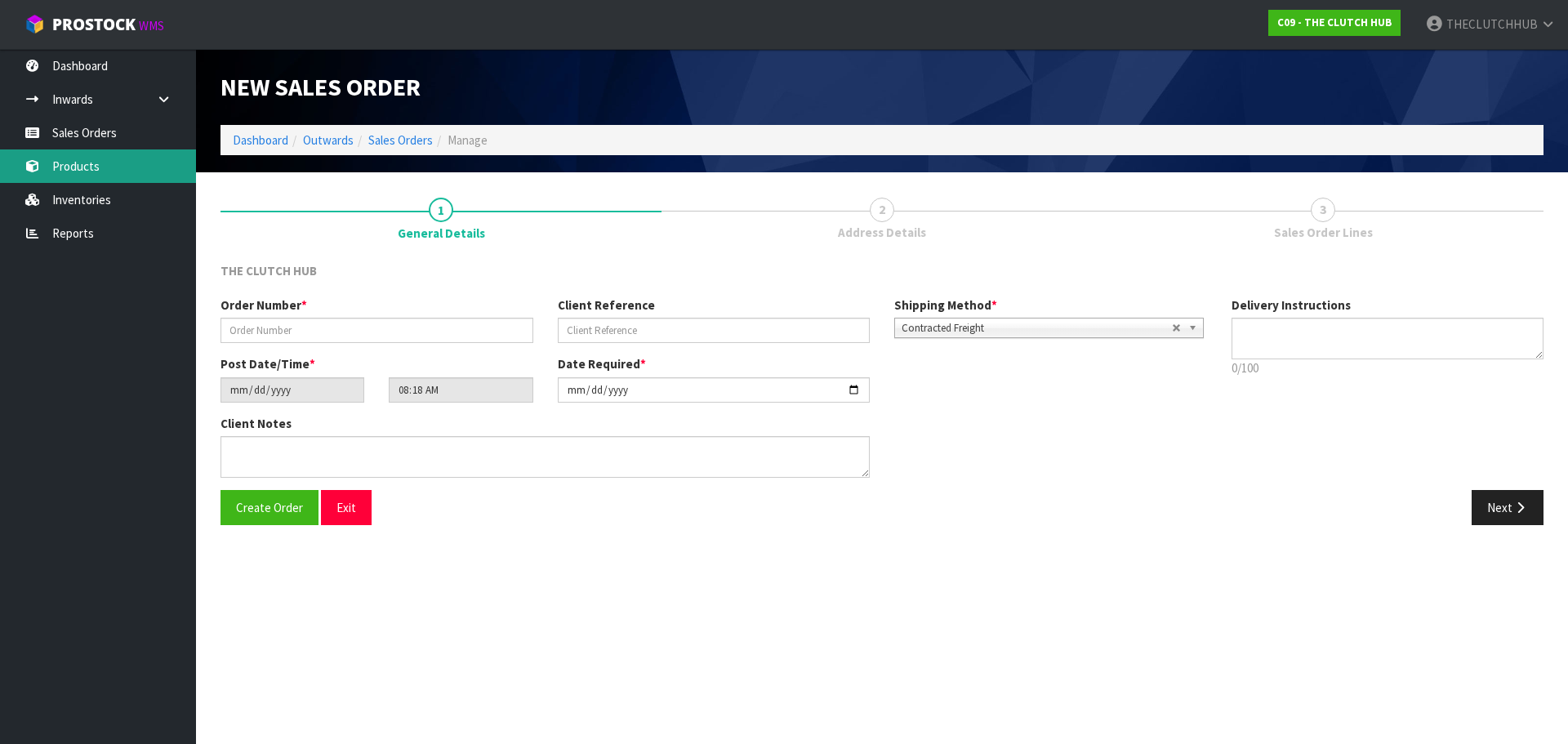
click at [105, 171] on link "Products" at bounding box center [98, 165] width 196 height 33
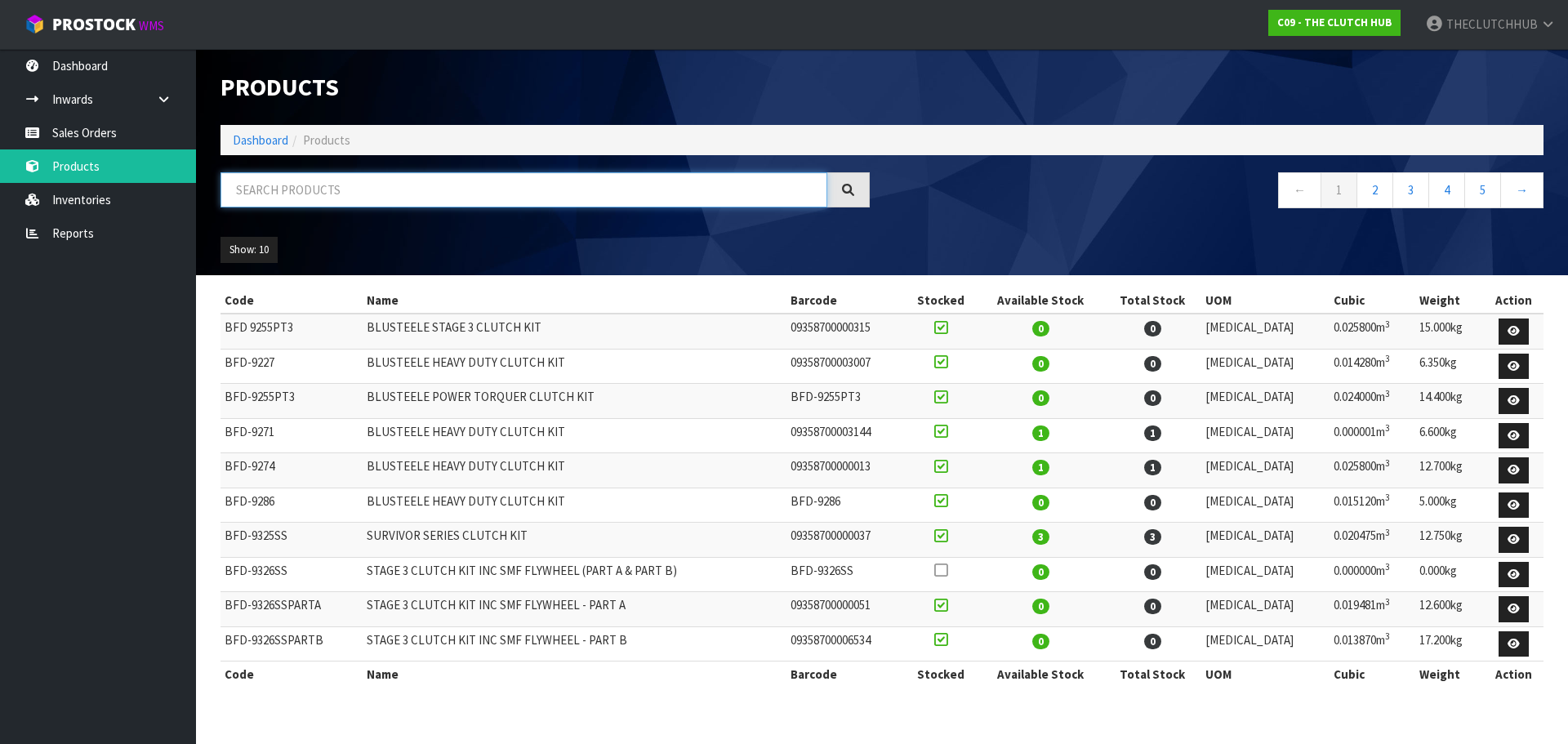
click at [278, 184] on input "text" at bounding box center [524, 190] width 607 height 35
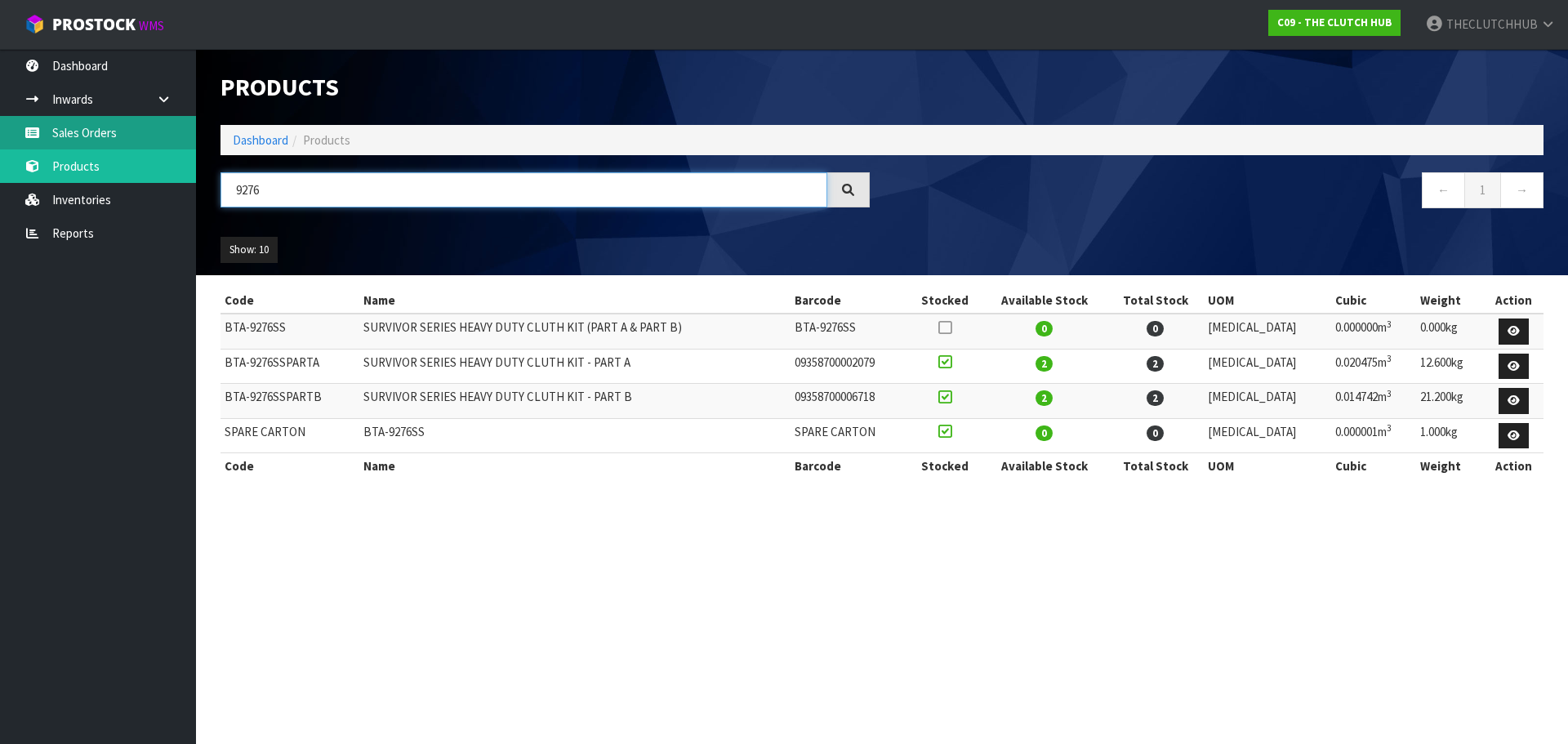
type input "9276"
click at [127, 130] on link "Sales Orders" at bounding box center [98, 132] width 196 height 33
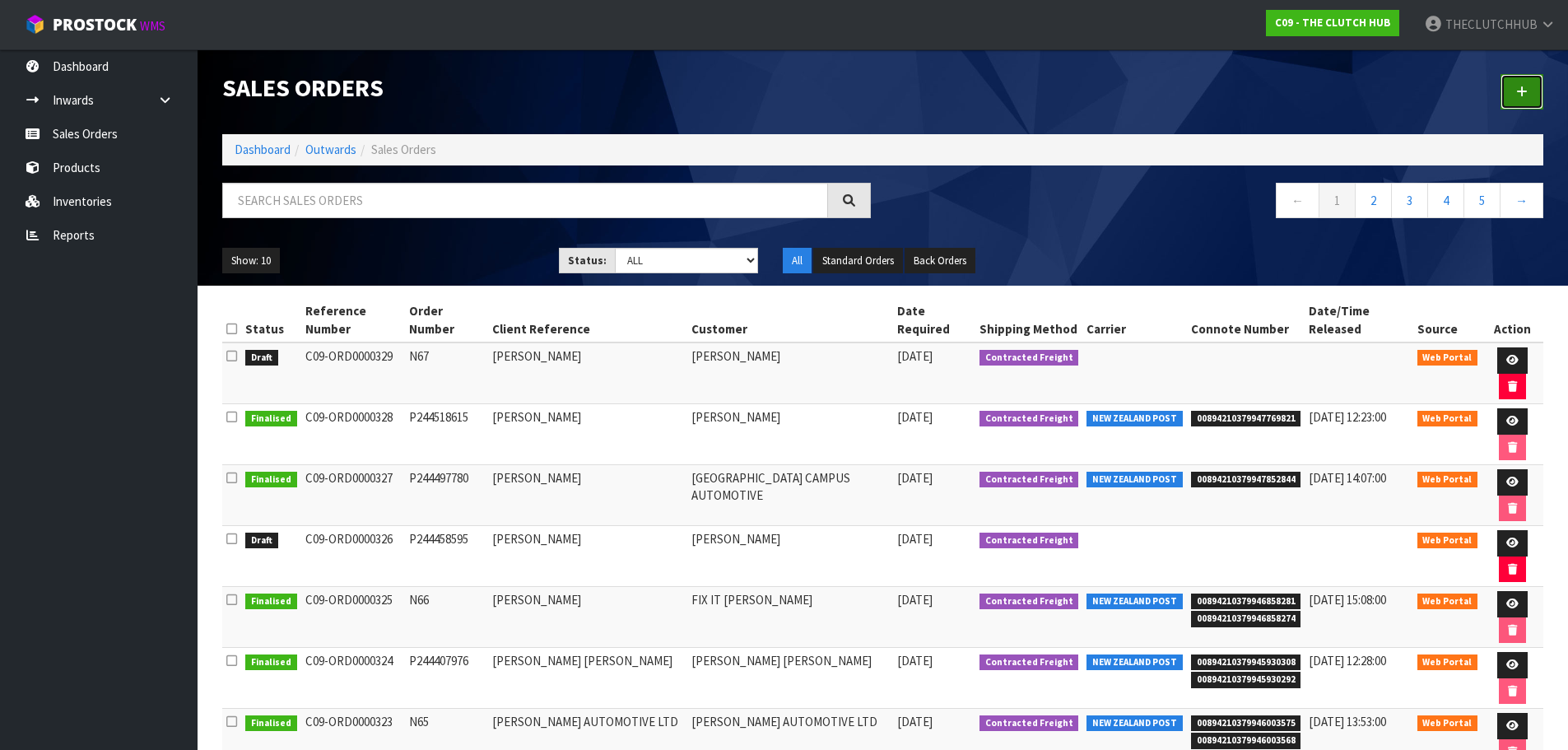
click at [1526, 87] on icon at bounding box center [1522, 91] width 11 height 12
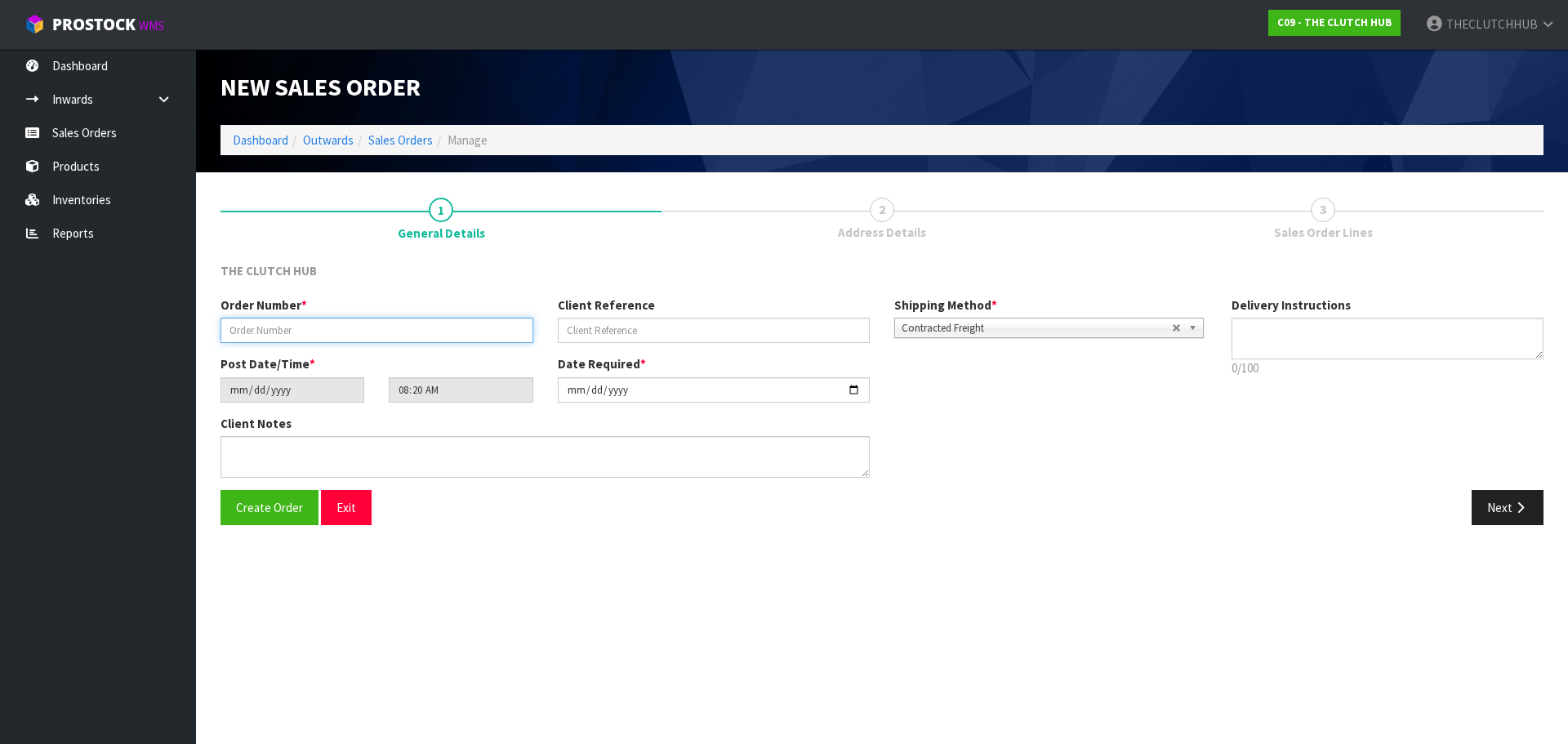
paste input "P244540368"
type input "P244540368"
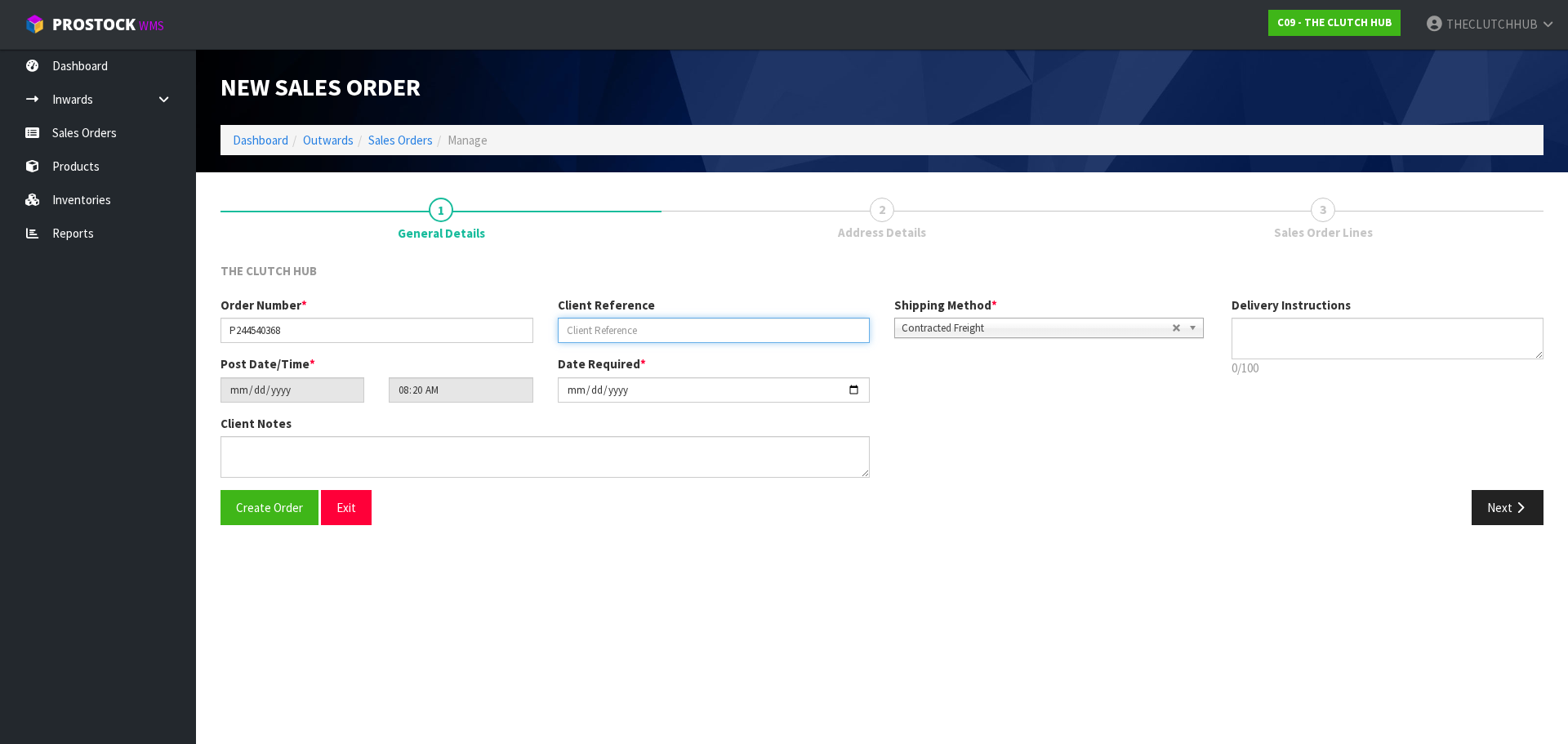
paste input "[PERSON_NAME]"
type input "[PERSON_NAME]"
click at [291, 518] on button "Create Order" at bounding box center [270, 507] width 98 height 35
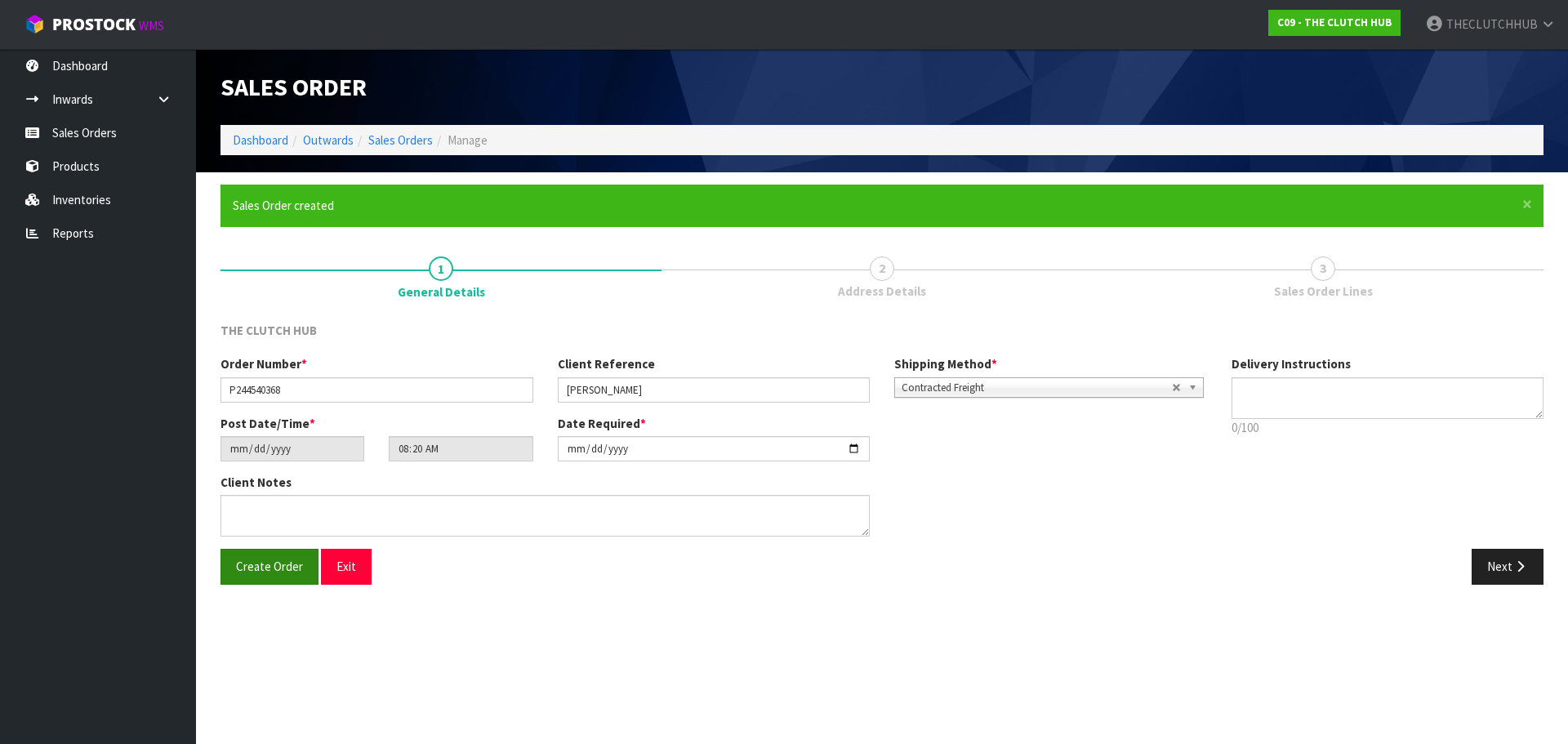
type input "10:20:00.000"
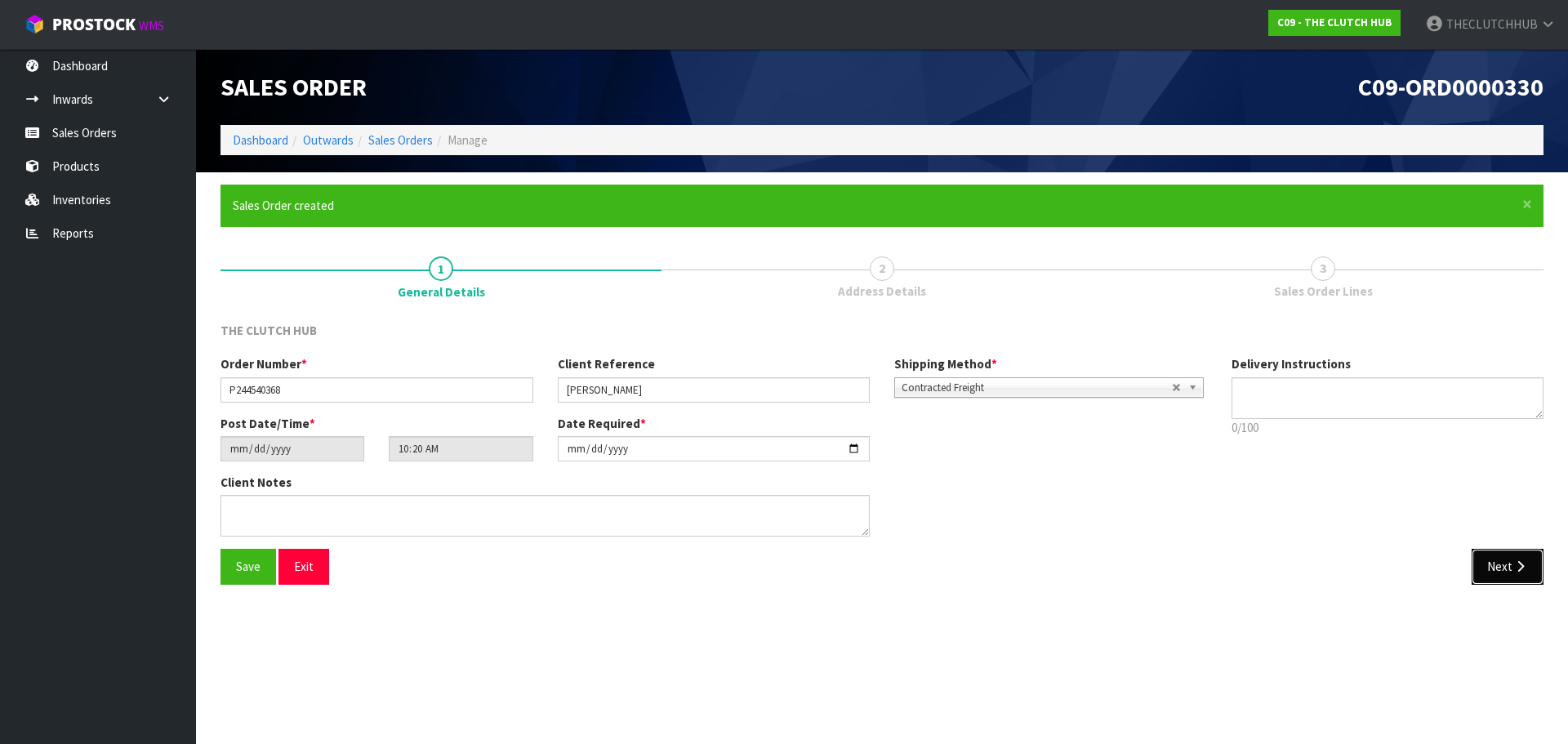
click at [1492, 558] on button "Next" at bounding box center [1508, 566] width 72 height 35
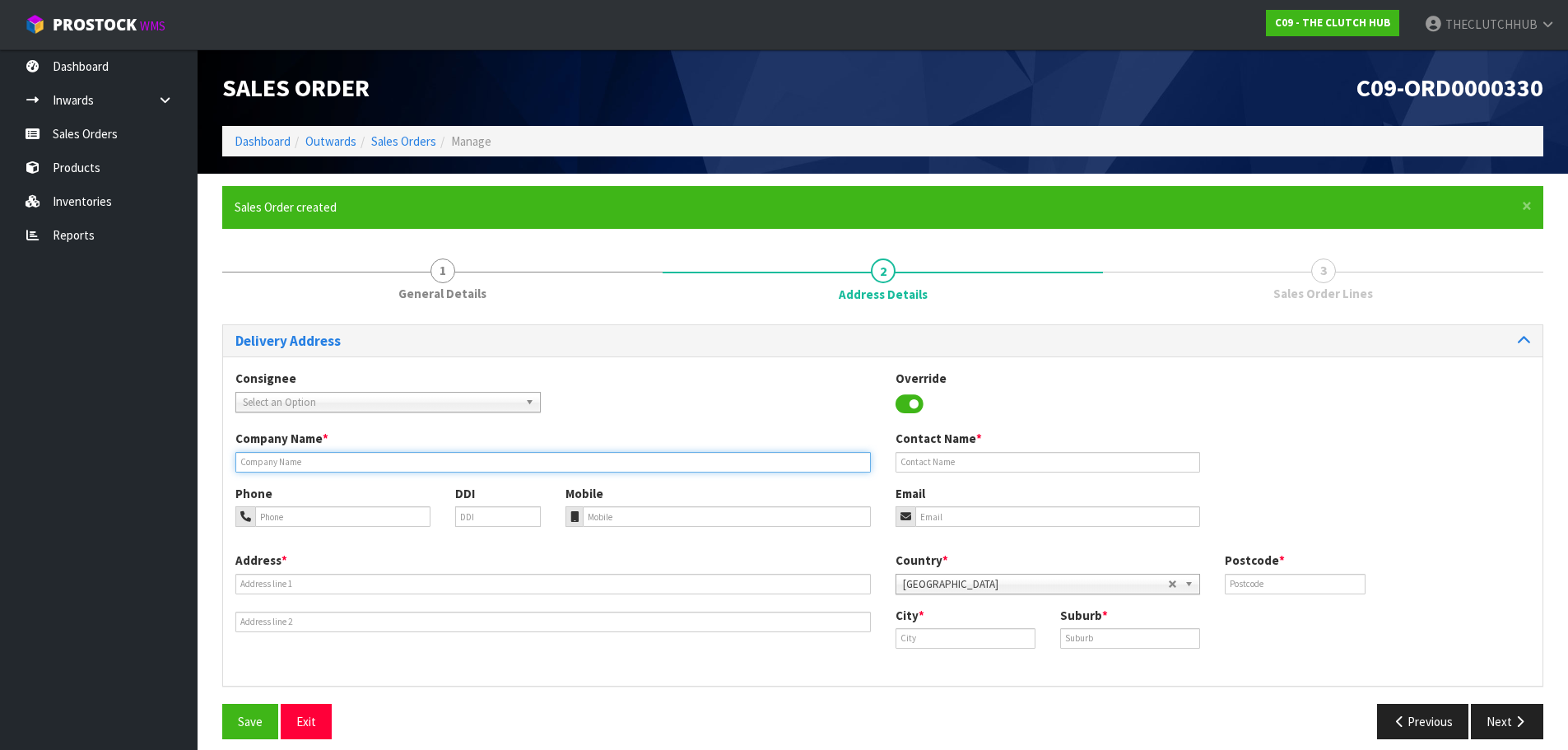
paste input "[PERSON_NAME]"
type input "[PERSON_NAME]"
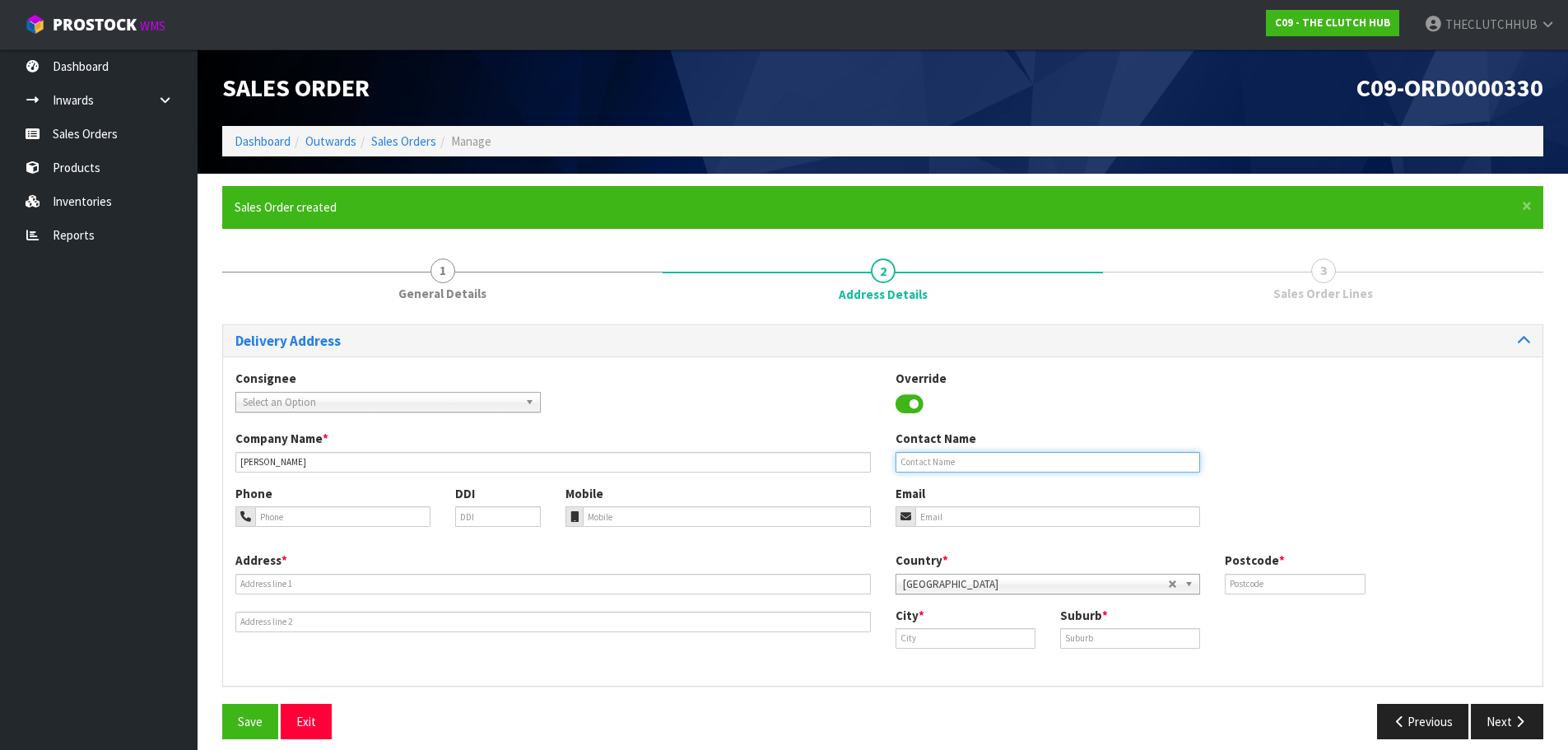
paste input "[PERSON_NAME]"
type input "[PERSON_NAME]"
click at [916, 509] on input "email" at bounding box center [1058, 517] width 285 height 21
paste input "s01dg3r@gmail.com"
type input "s01dg3r@gmail.com"
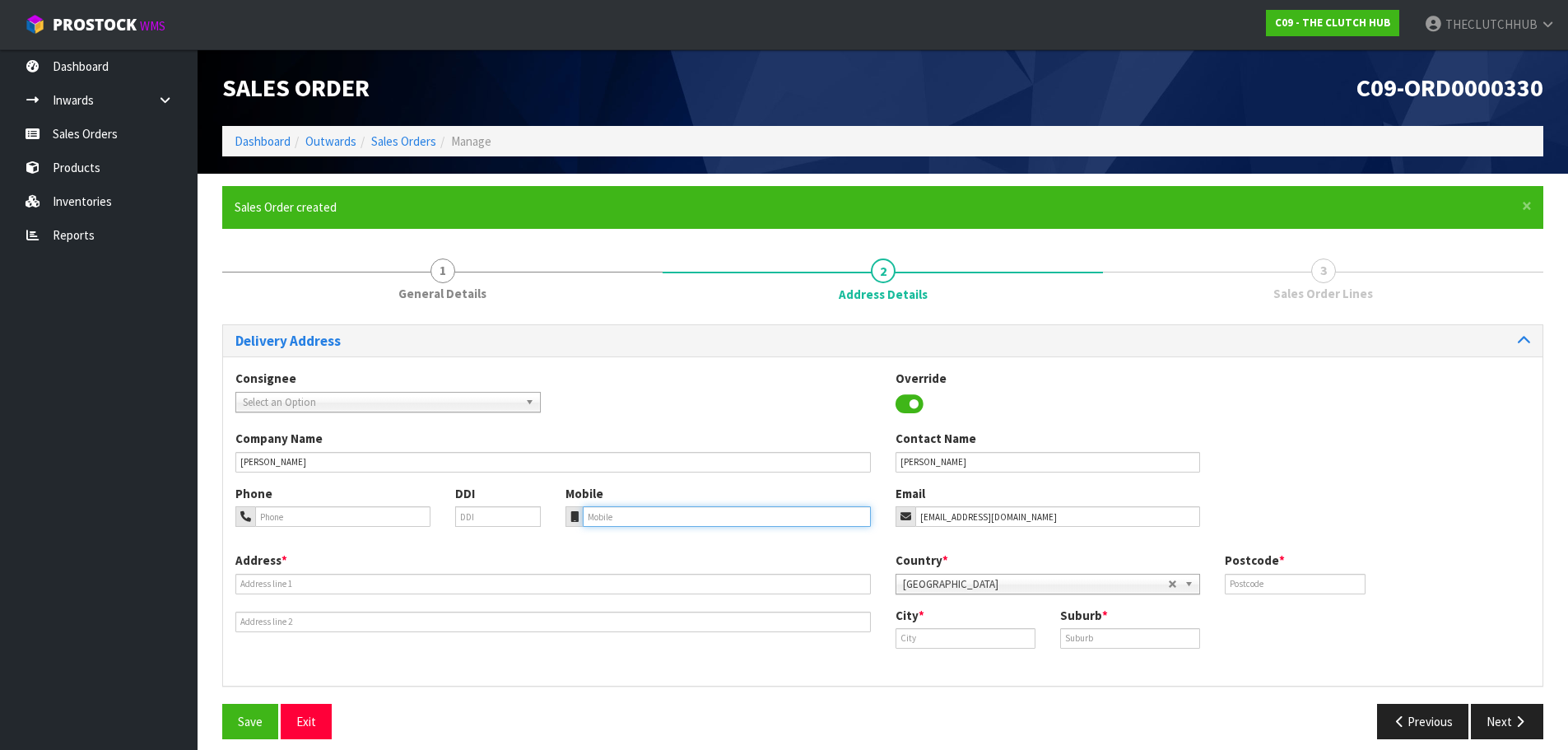
paste input "021 0596466"
type input "021 0596466"
paste input "18D RONGOPAI PLACE"
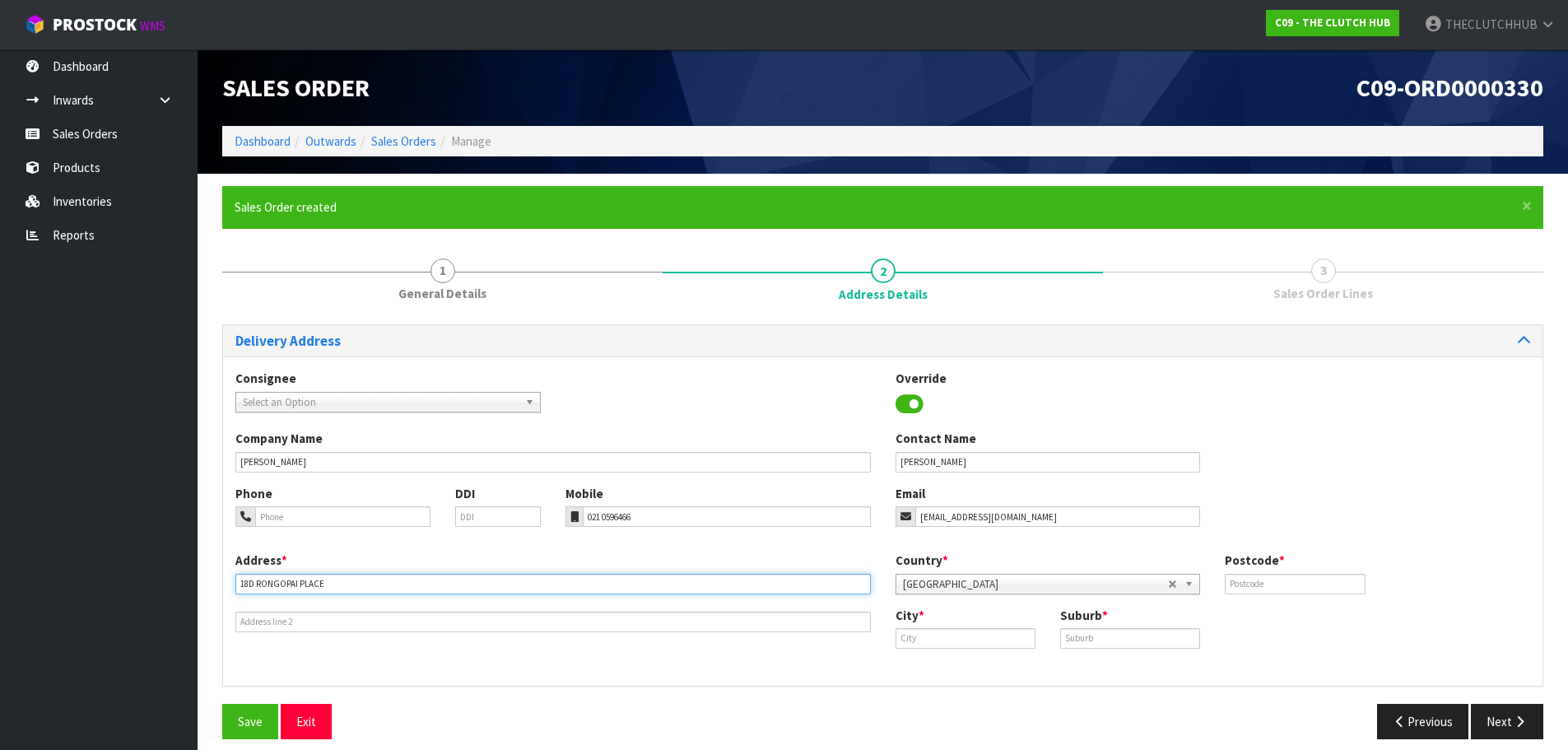
type input "18D RONGOPAI PLACE"
paste input "Kaitaia"
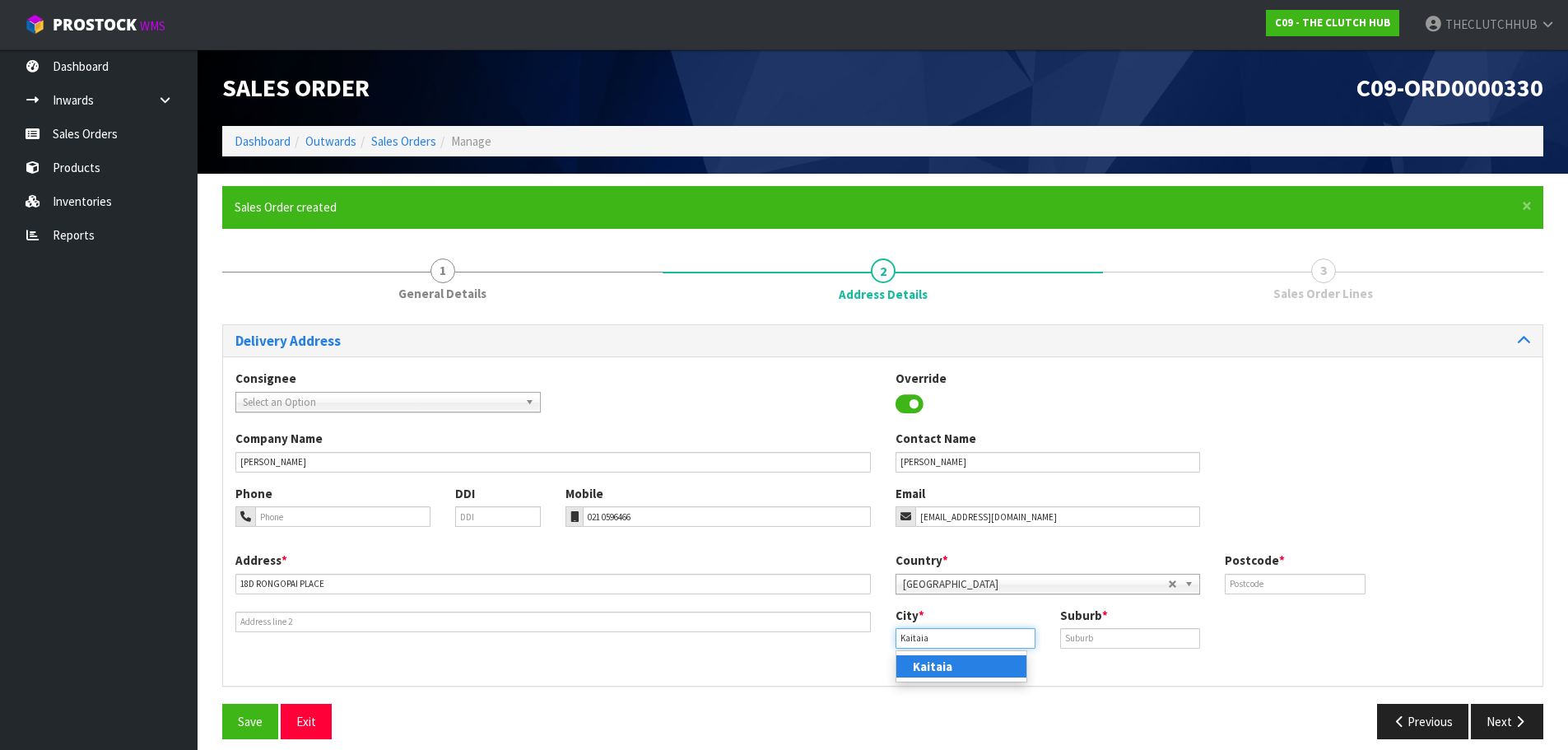
type input "Kaitaia"
click at [1097, 630] on input "text" at bounding box center [1130, 639] width 140 height 21
paste input "KAITAIA"
type input "KAITAIA"
click at [1234, 572] on div "Postcode *" at bounding box center [1295, 573] width 165 height 42
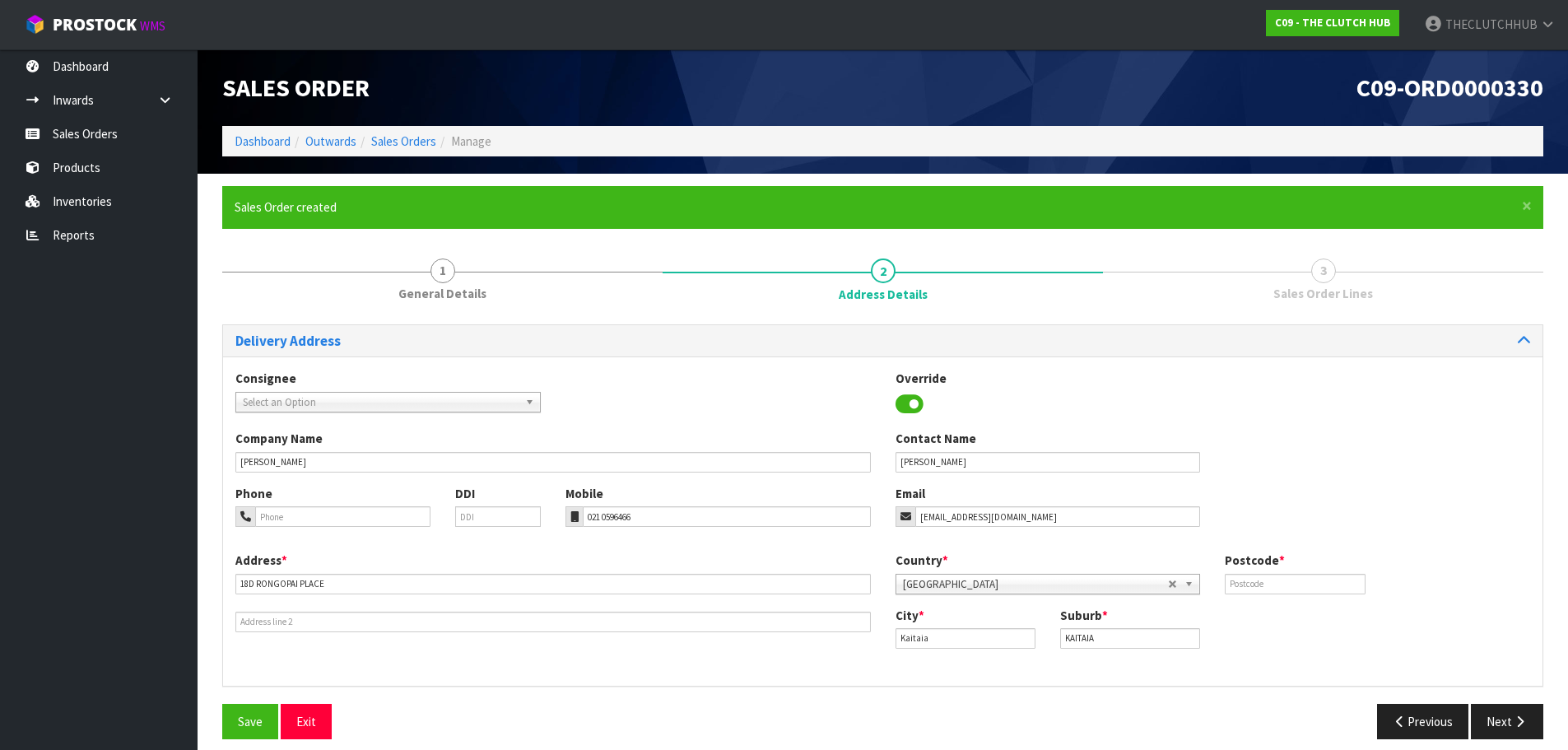
click at [1292, 564] on div "Postcode *" at bounding box center [1295, 573] width 165 height 42
click at [1289, 581] on input "text" at bounding box center [1295, 584] width 140 height 21
type input "0410"
click at [251, 729] on span "Save" at bounding box center [250, 721] width 25 height 15
click at [252, 729] on span "Save" at bounding box center [250, 721] width 25 height 15
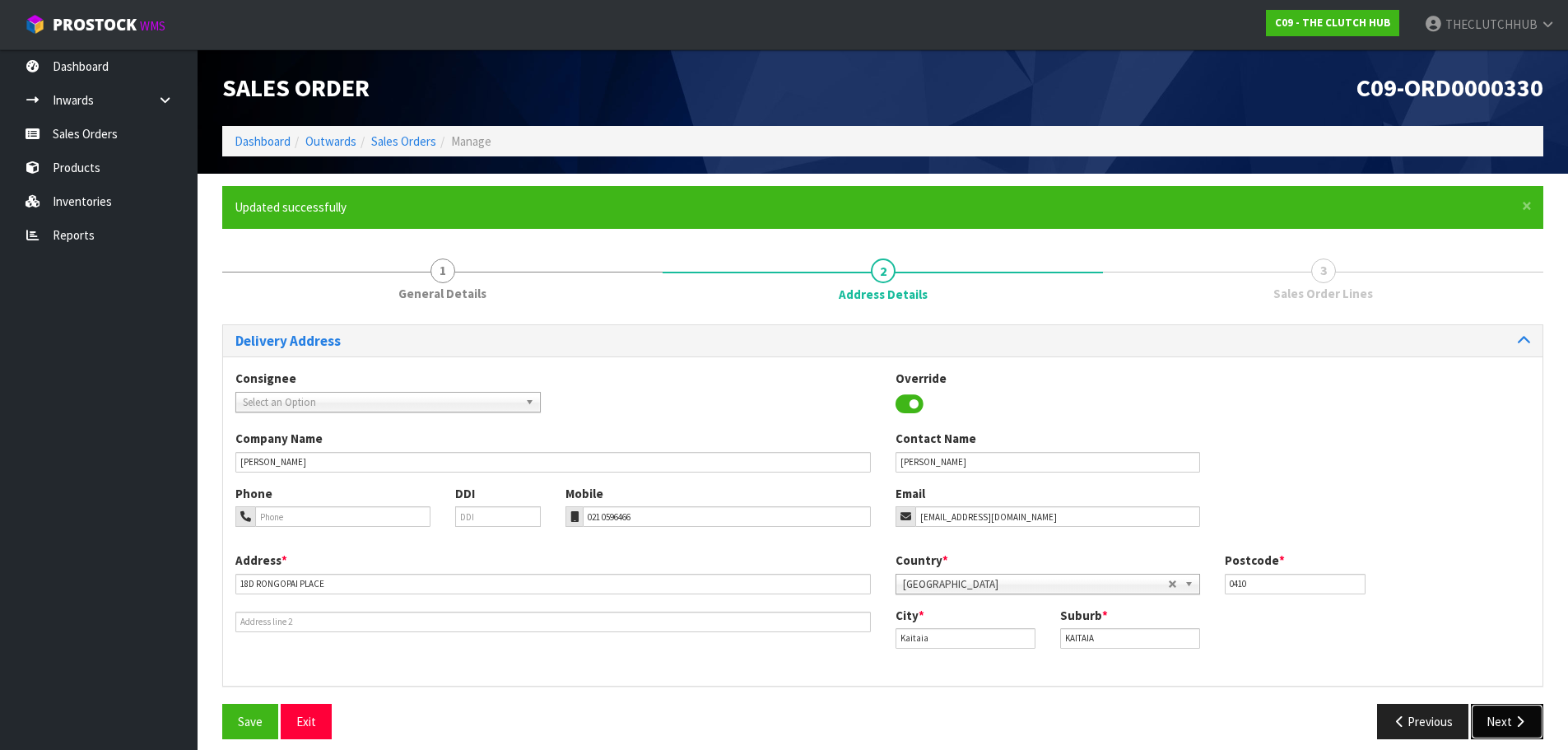
click at [1509, 732] on button "Next" at bounding box center [1507, 721] width 72 height 35
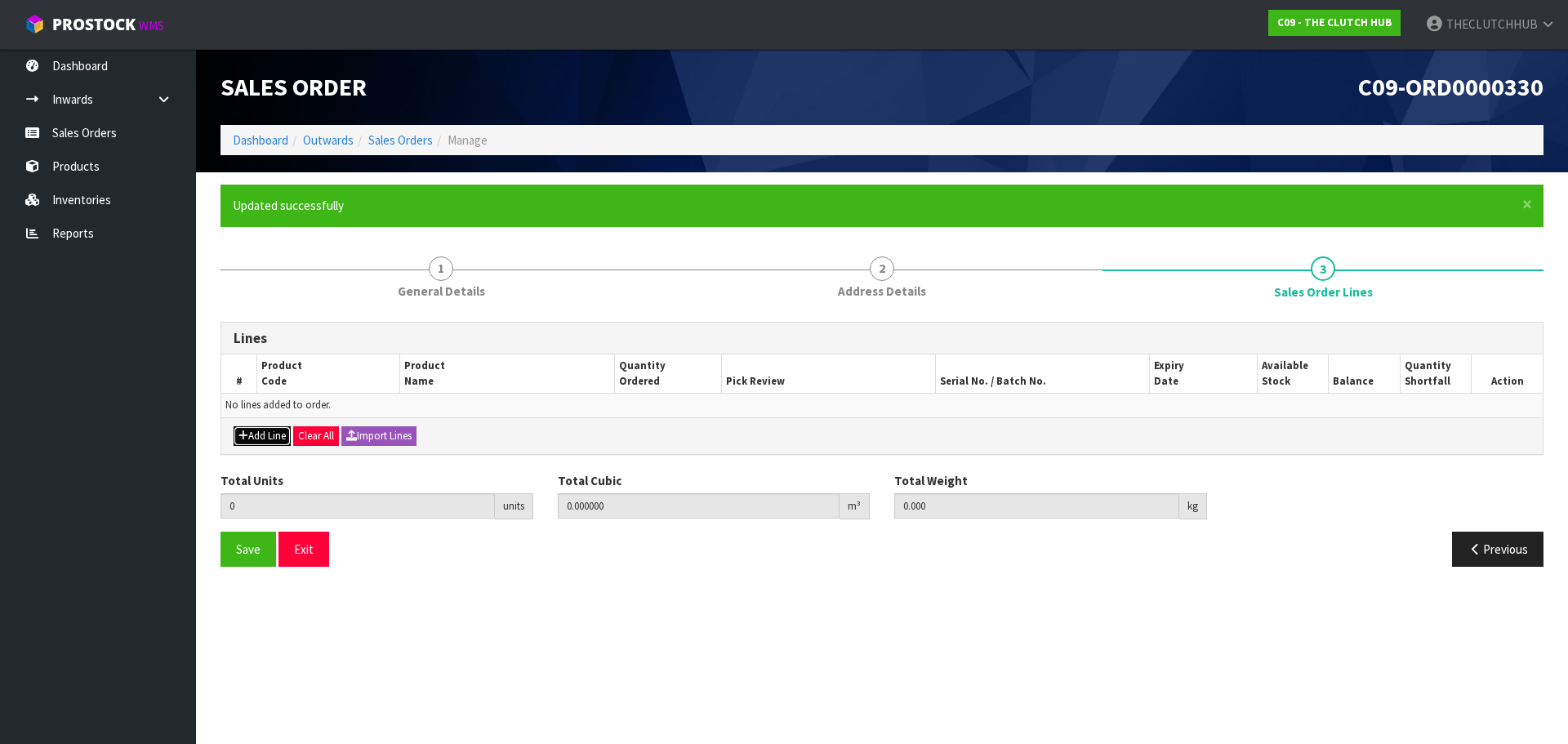
click at [259, 438] on button "Add Line" at bounding box center [261, 436] width 58 height 20
type input "0"
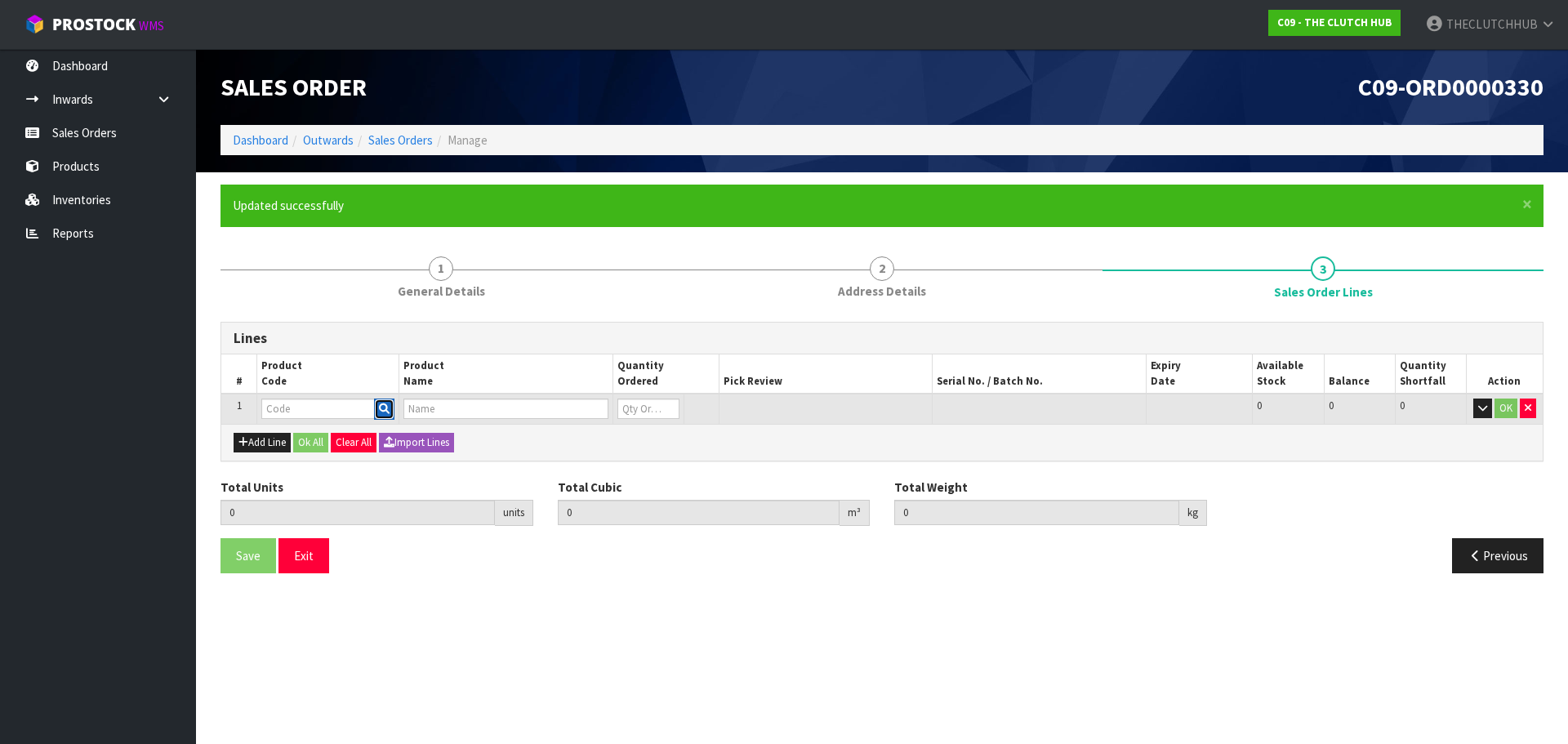
click at [379, 412] on icon "button" at bounding box center [383, 408] width 10 height 10
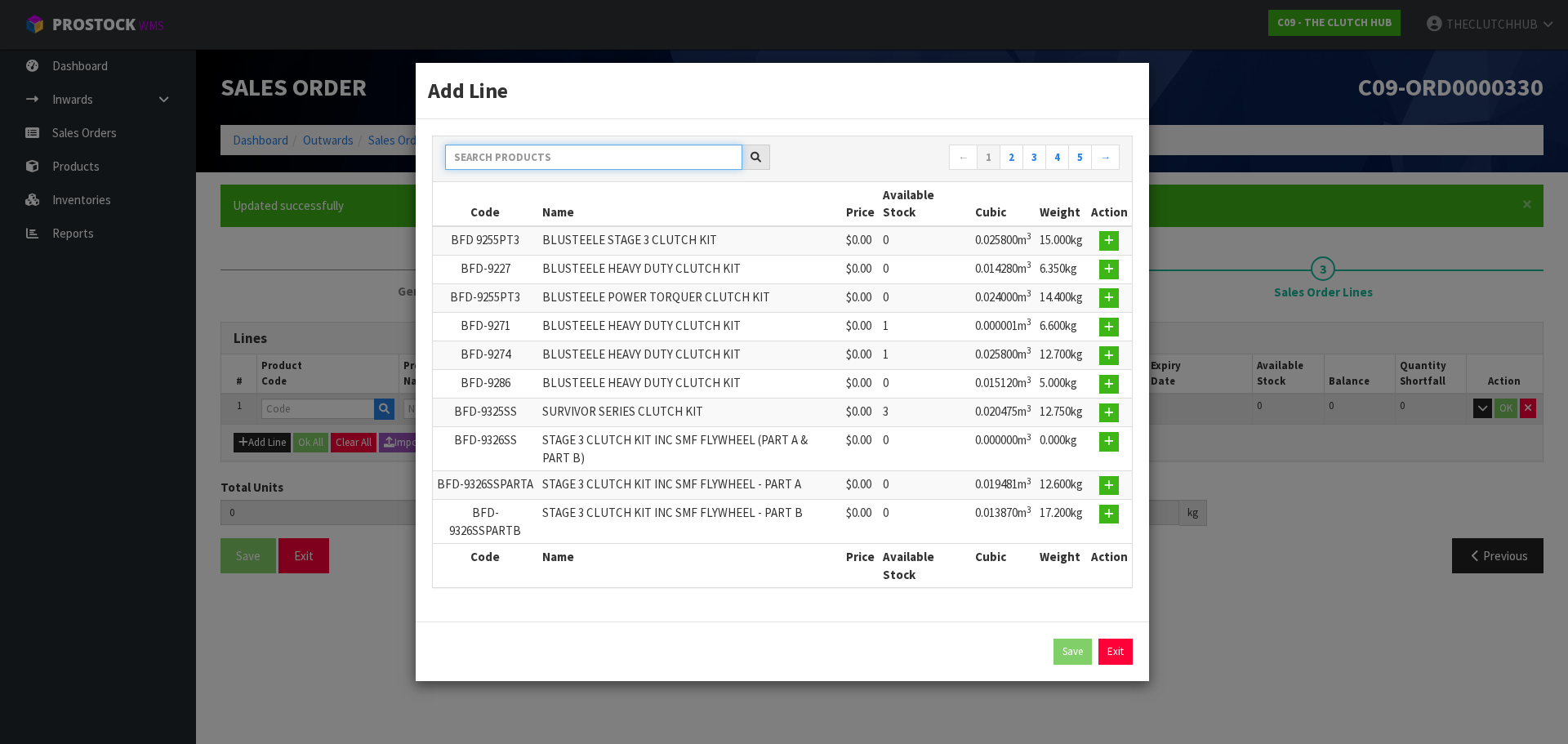
click at [570, 154] on input "text" at bounding box center [594, 157] width 297 height 25
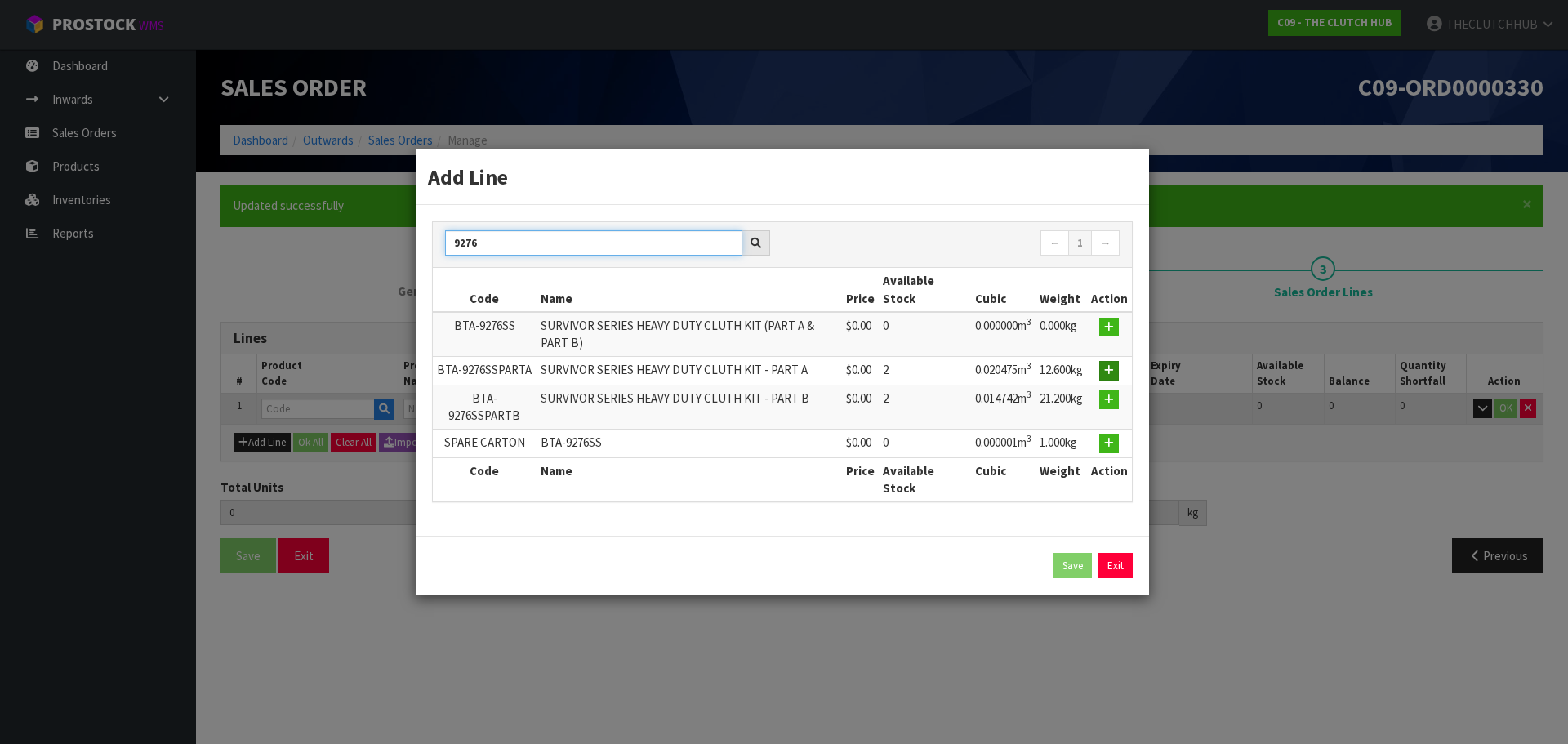
type input "9276"
click at [1113, 373] on icon "button" at bounding box center [1109, 370] width 9 height 10
type input "0.000000"
type input "0.000"
type input "BTA-9276SSPARTA"
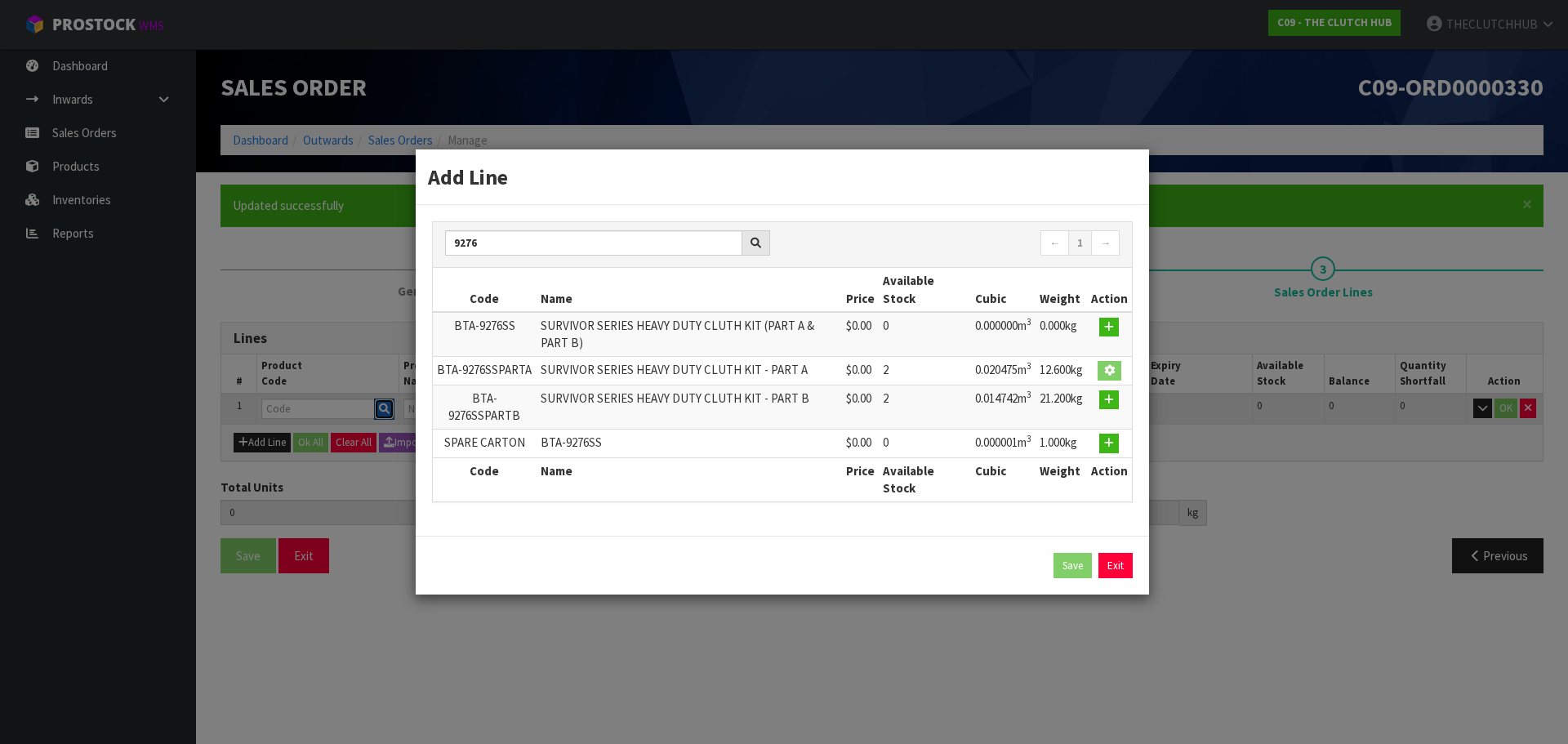
type input "SURVIVOR SERIES HEAVY DUTY CLUTH KIT - PART A"
type input "0"
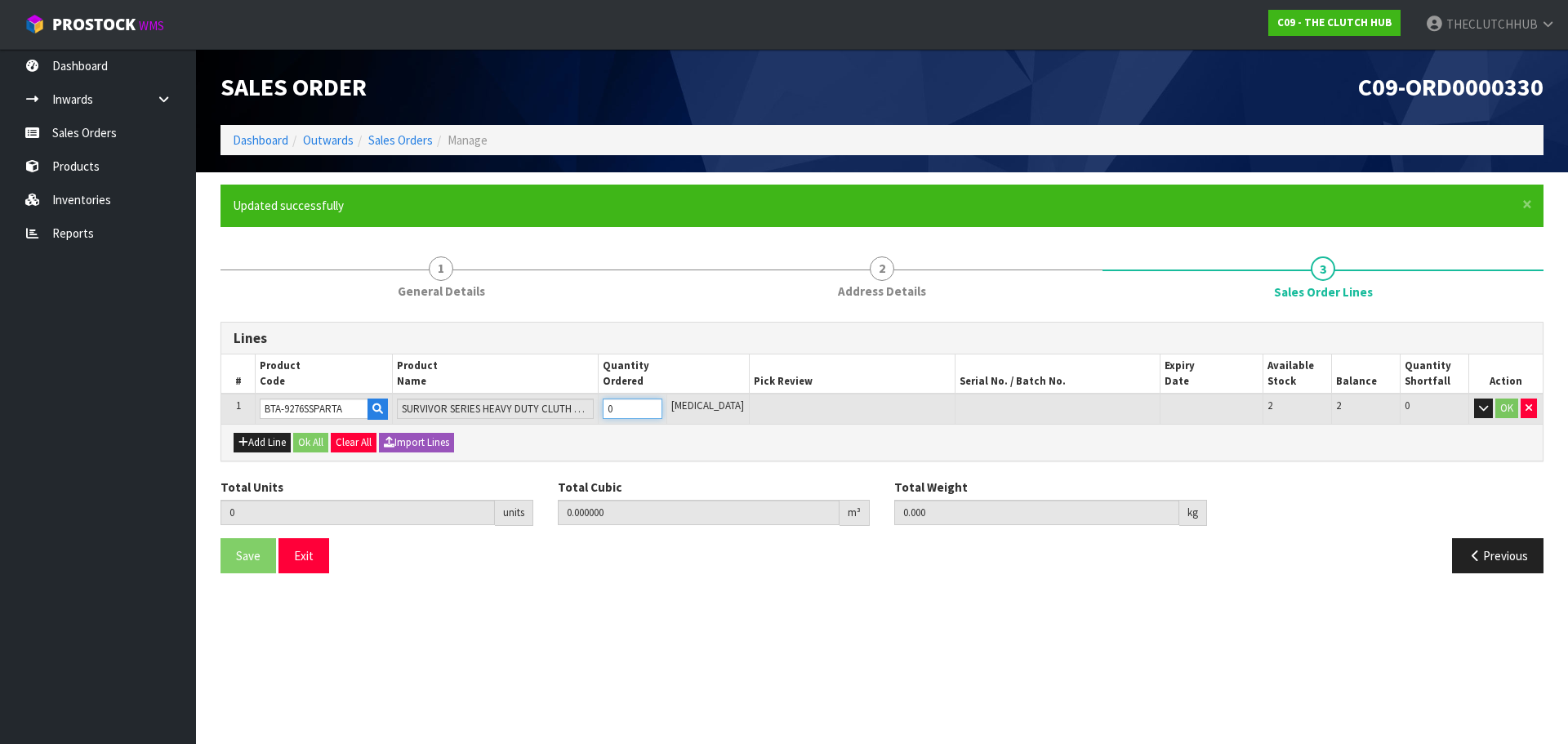
click at [599, 414] on tr "1 BTA-9276SSPARTA SURVIVOR SERIES HEAVY DUTY CLUTH KIT - PART A 0 PCE 2 2 0 OK" at bounding box center [882, 409] width 1322 height 30
type input "1"
type input "0.020475"
type input "12.6"
type input "1"
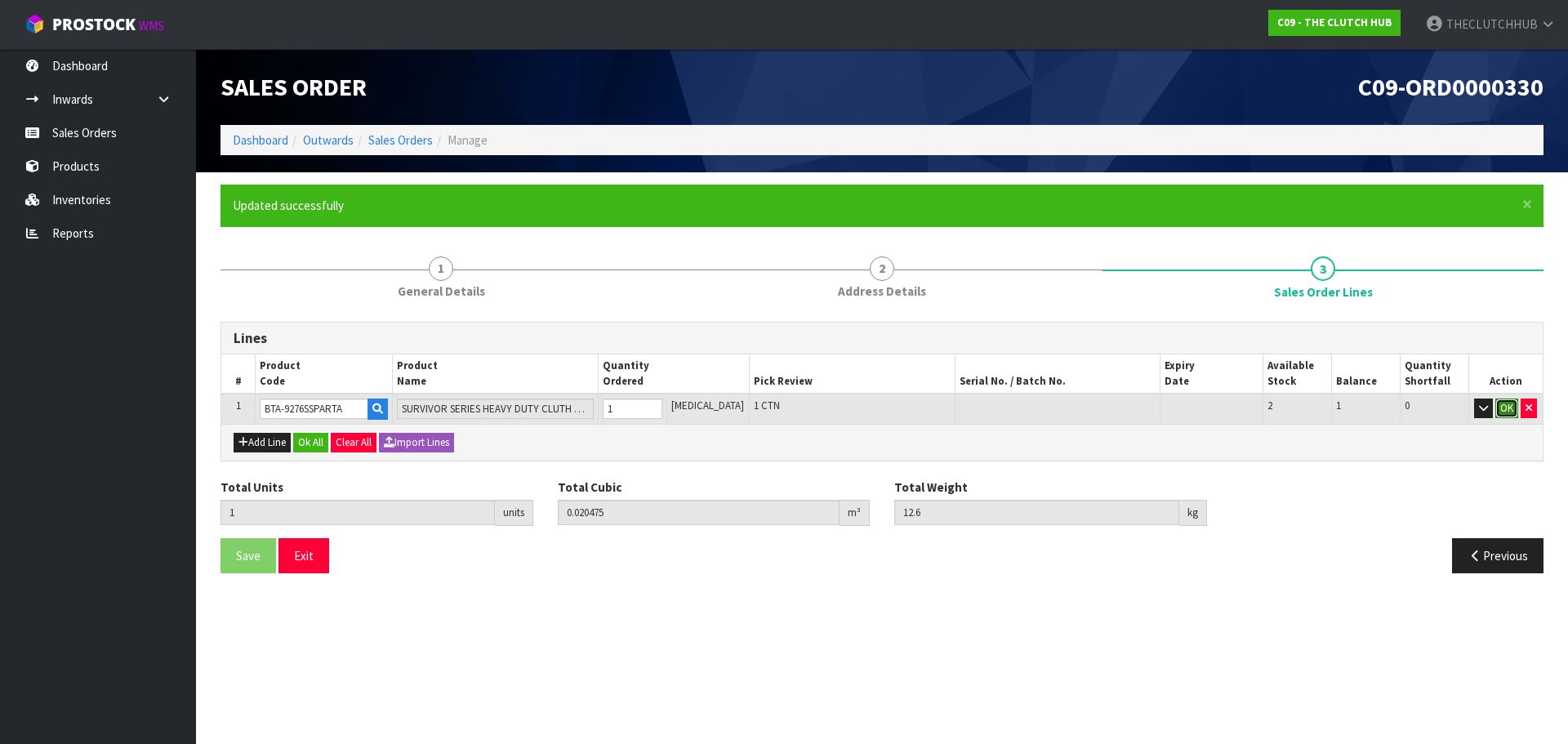
click at [1508, 414] on button "OK" at bounding box center [1507, 408] width 23 height 20
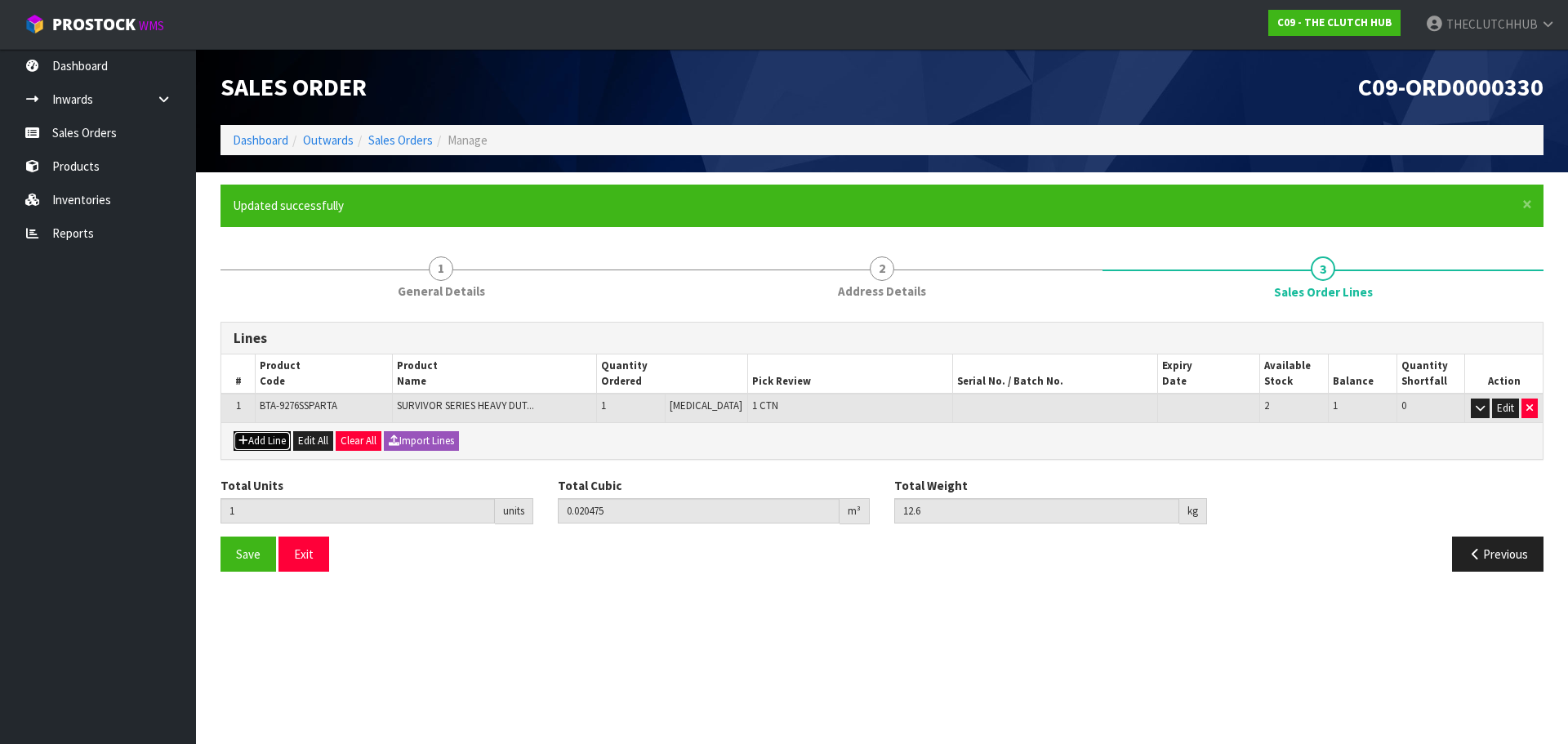
click at [252, 444] on button "Add Line" at bounding box center [261, 441] width 58 height 20
type input "0"
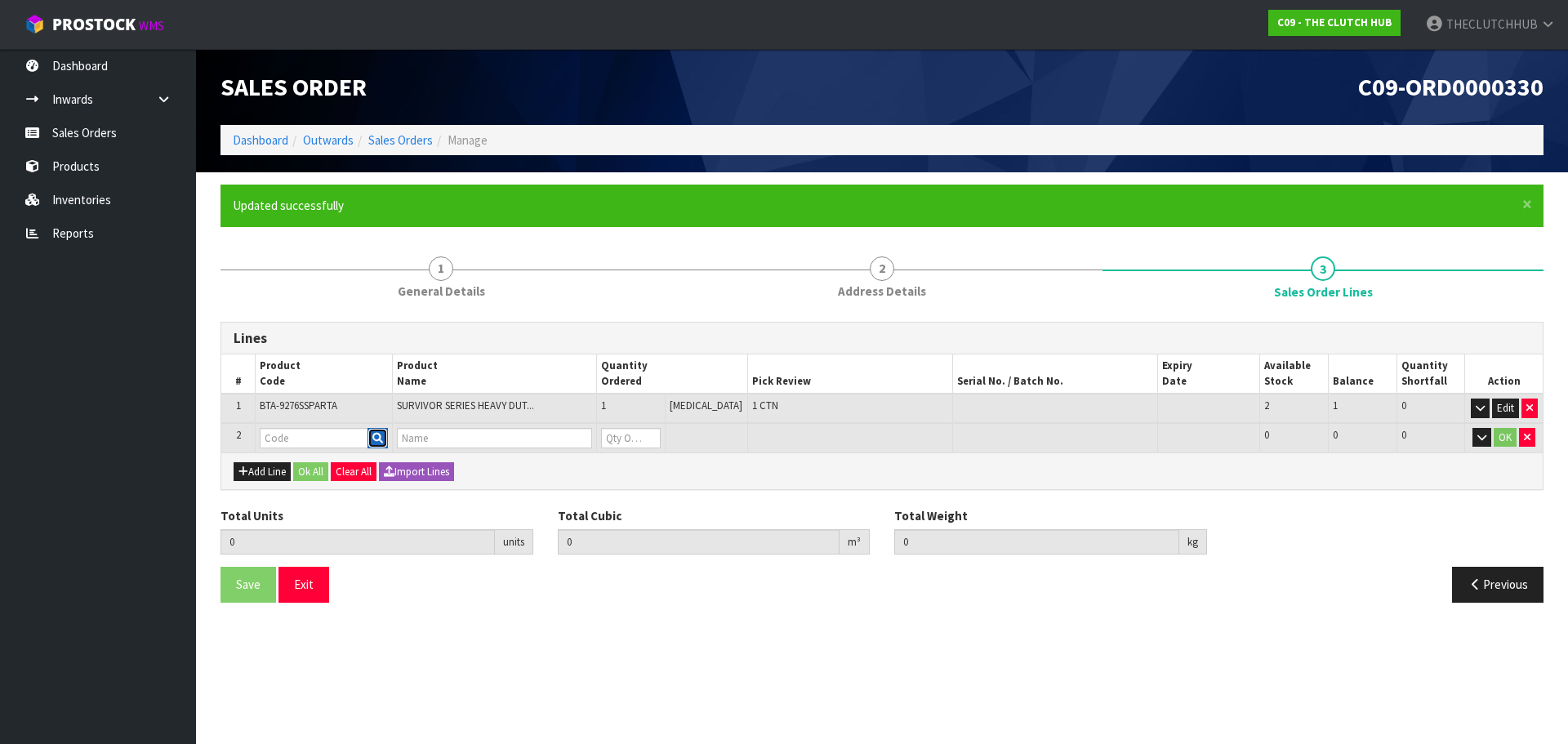
click at [383, 446] on button "button" at bounding box center [378, 438] width 21 height 21
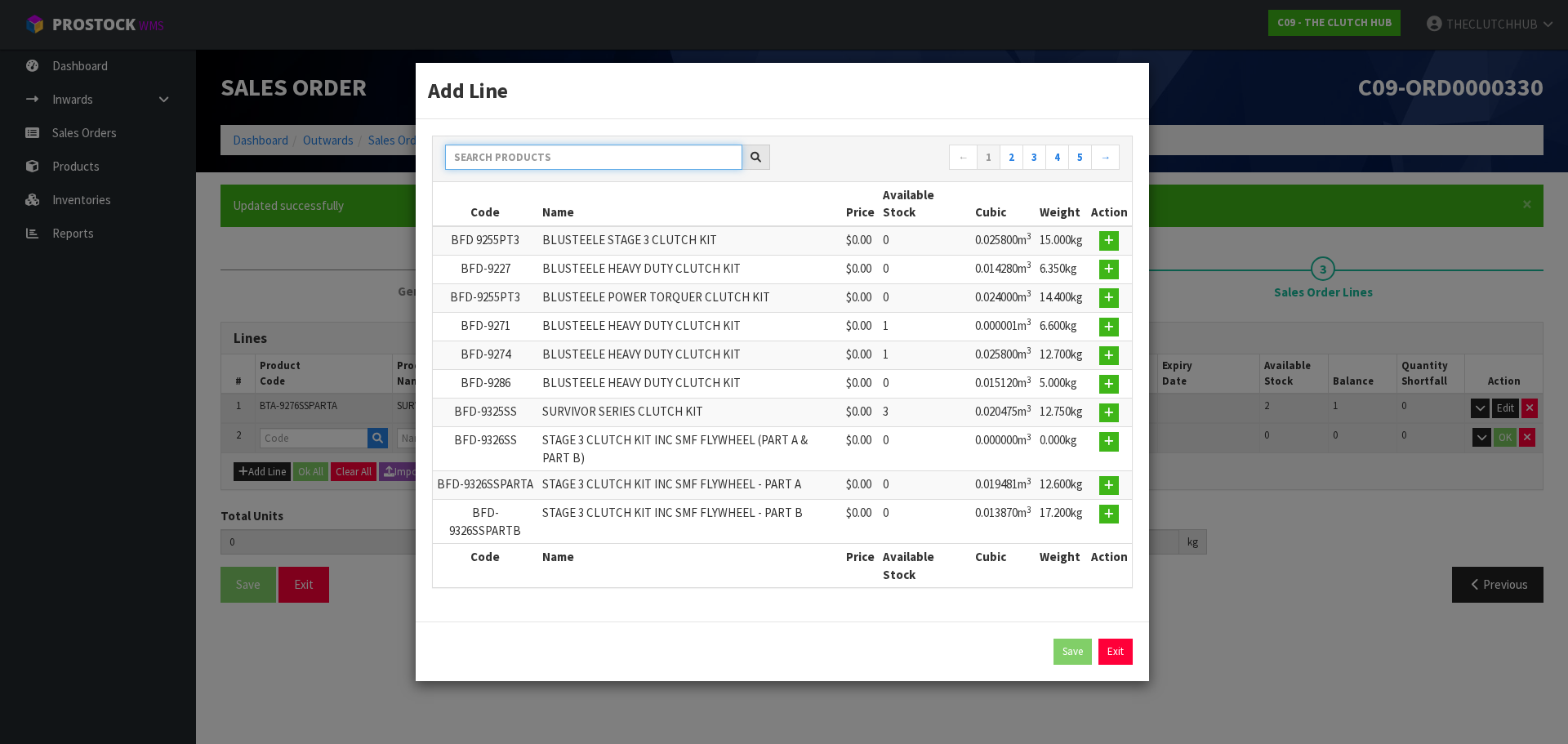
click at [528, 165] on input "text" at bounding box center [594, 157] width 297 height 25
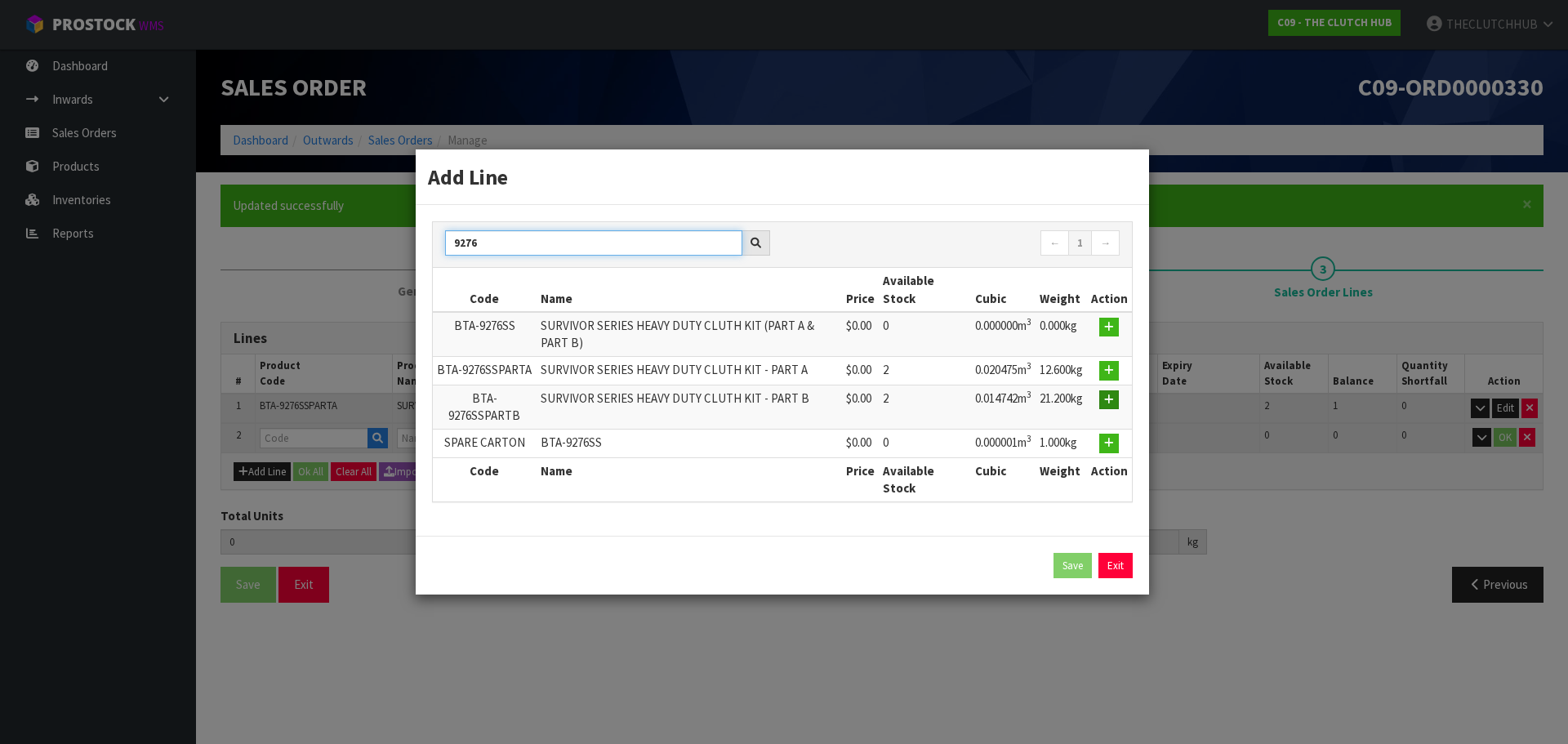
type input "9276"
click at [1113, 403] on icon "button" at bounding box center [1109, 399] width 9 height 10
type input "1"
type input "0.020475"
type input "12.6"
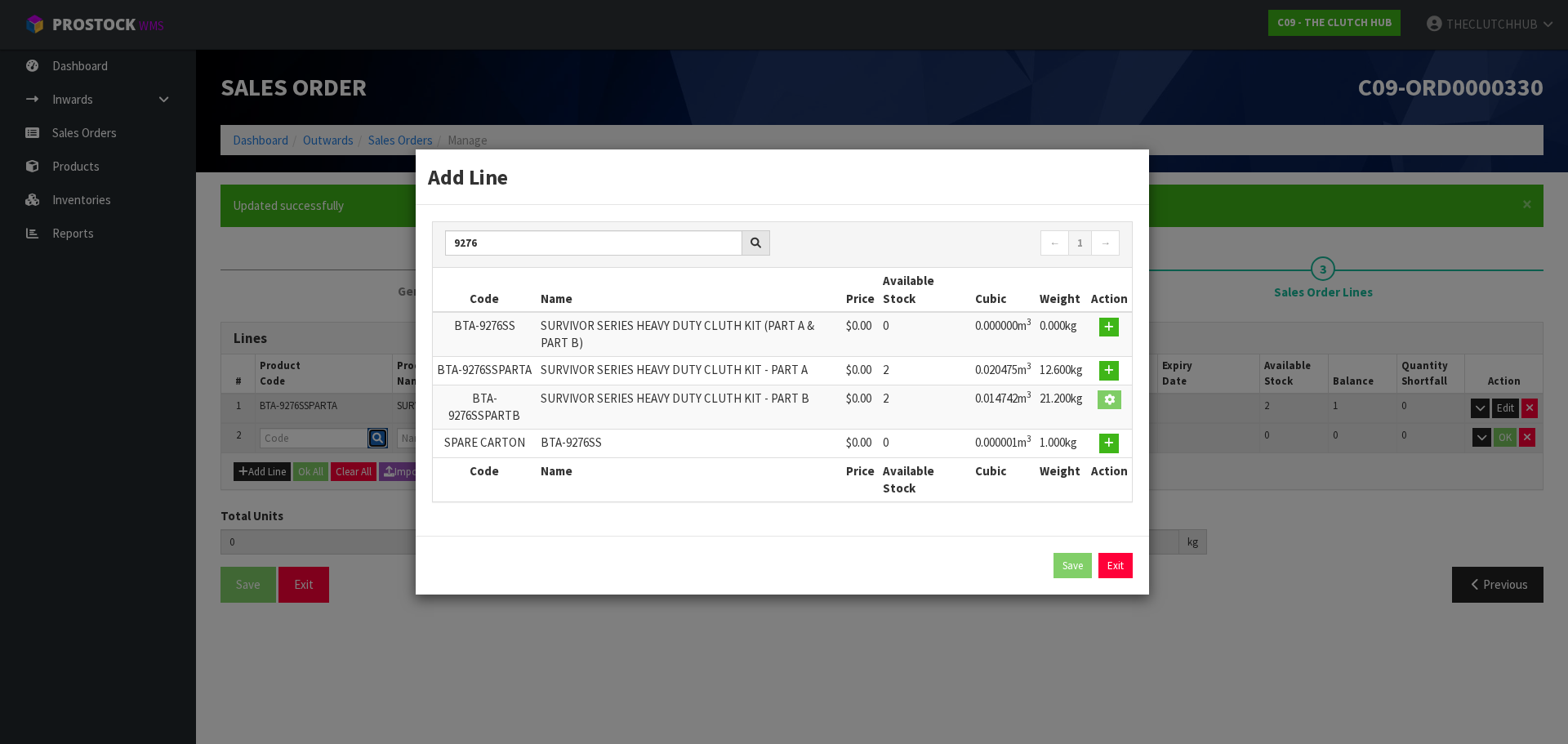
type input "BTA-9276SSPARTB"
type input "SURVIVOR SERIES HEAVY DUTY CLUTH KIT - PART B"
type input "0"
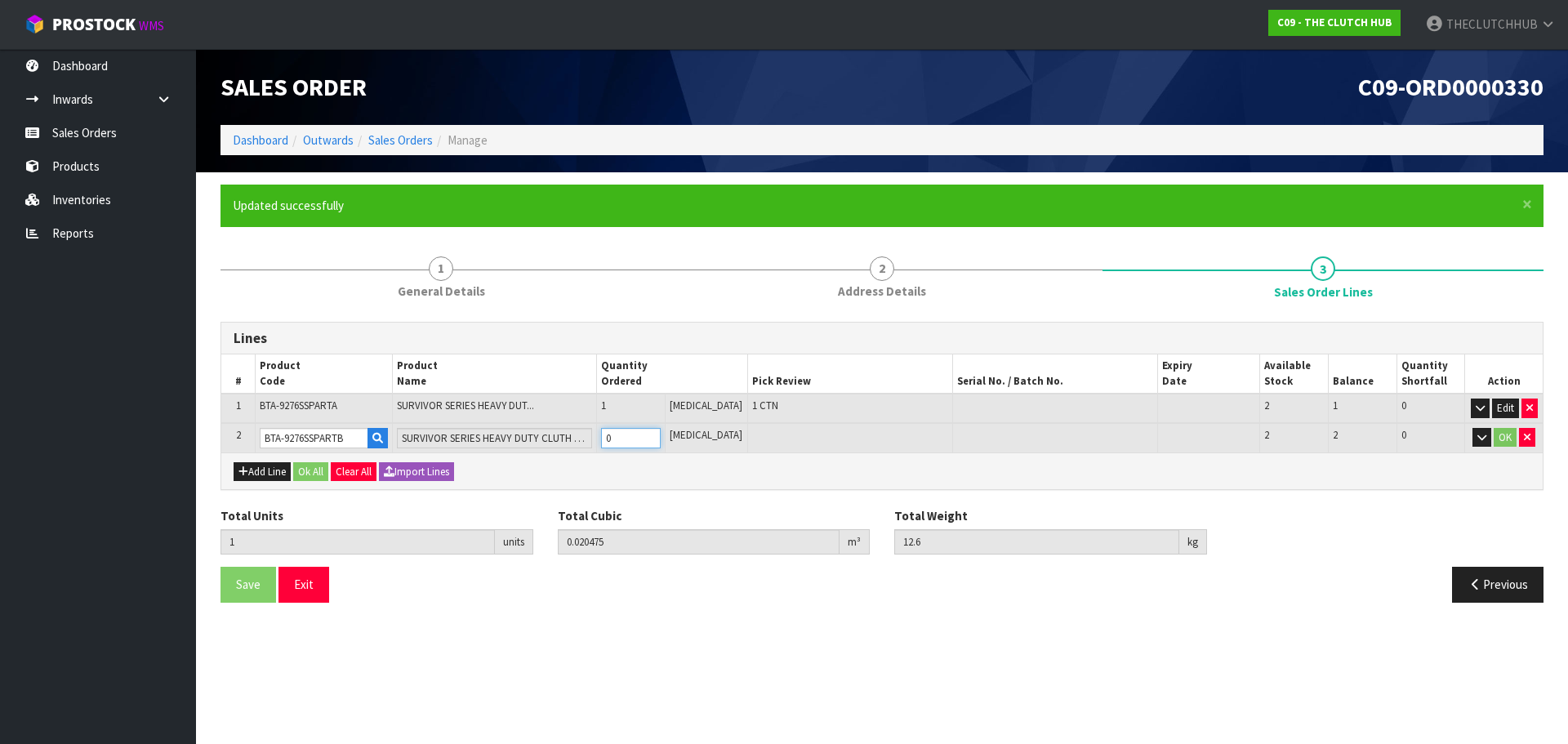
drag, startPoint x: 627, startPoint y: 440, endPoint x: 611, endPoint y: 440, distance: 16.0
click at [611, 440] on td "0" at bounding box center [632, 438] width 69 height 30
type input "2"
type input "0.035217"
type input "33.8"
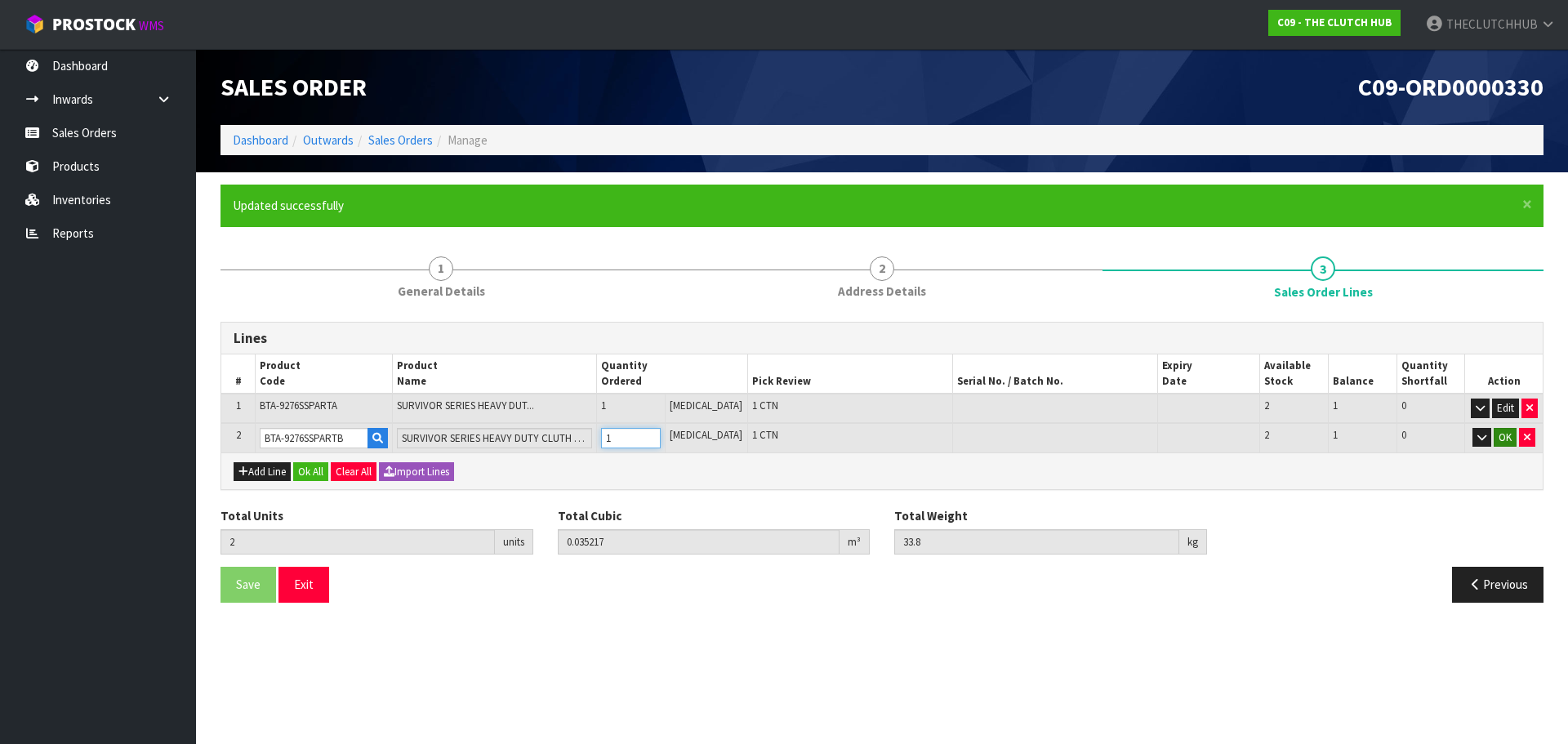
type input "1"
click at [1510, 443] on button "OK" at bounding box center [1506, 437] width 23 height 20
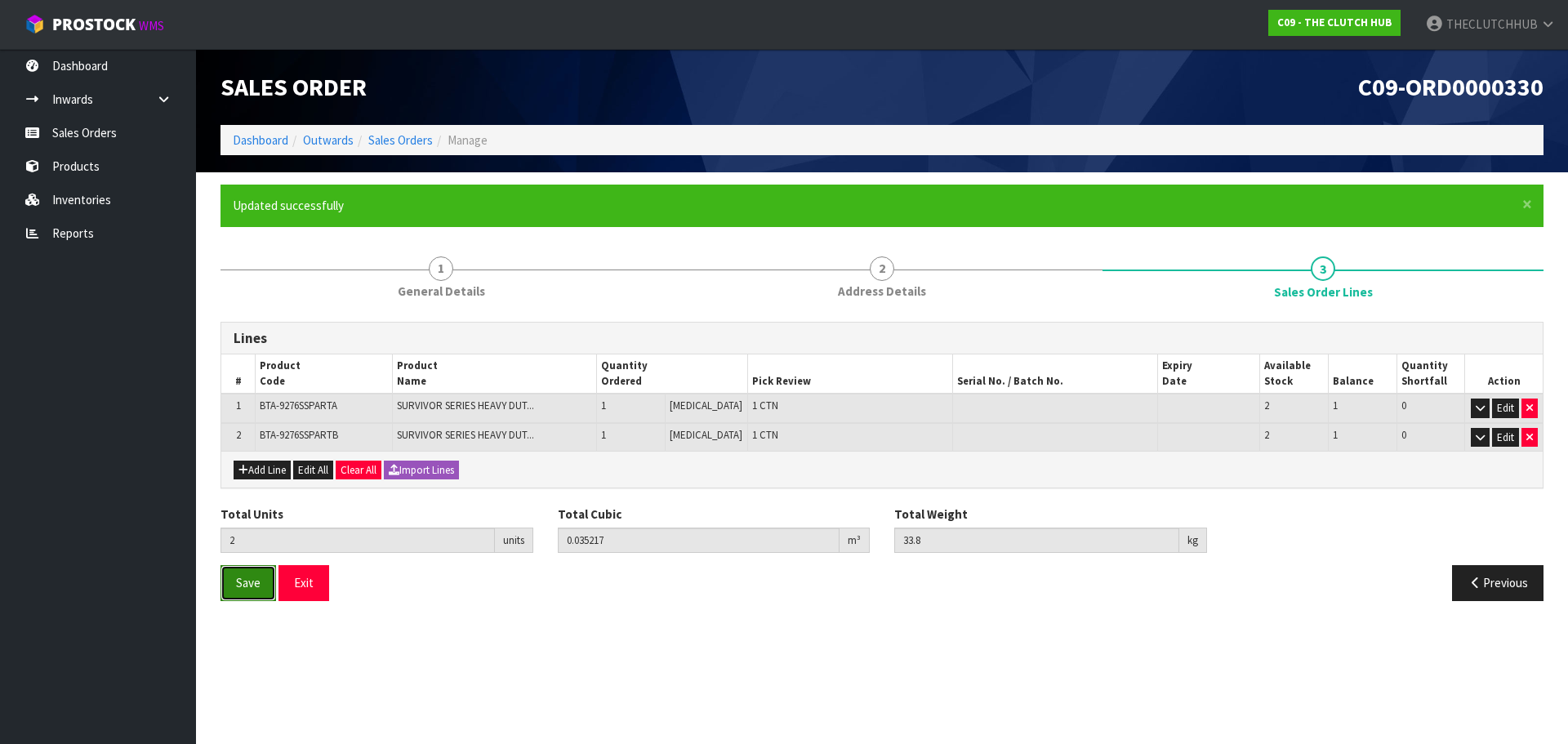
click at [253, 593] on button "Save" at bounding box center [248, 583] width 56 height 35
click at [253, 594] on button "Save" at bounding box center [248, 583] width 56 height 35
click at [300, 594] on button "Exit" at bounding box center [304, 583] width 51 height 35
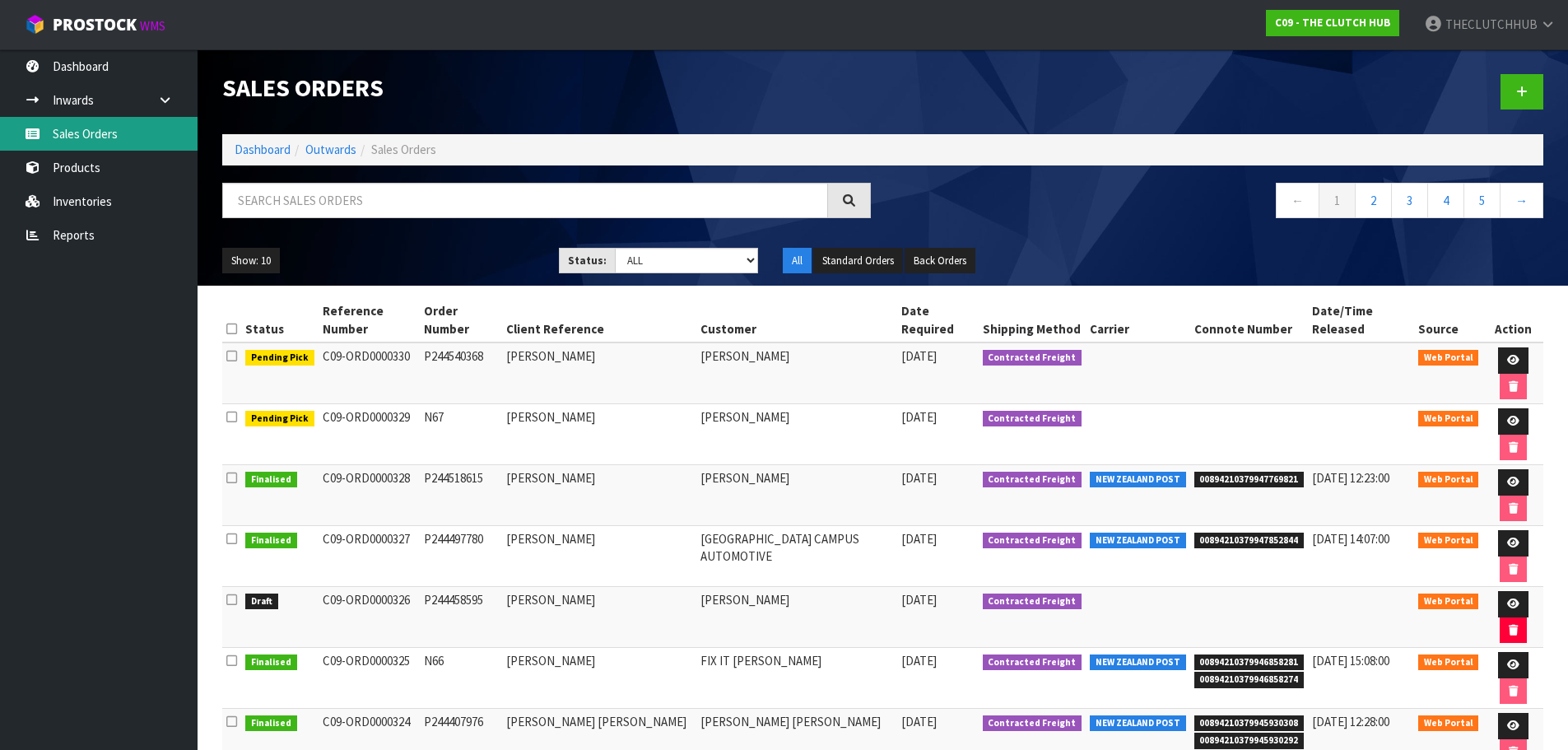
click at [95, 135] on link "Sales Orders" at bounding box center [99, 133] width 198 height 33
